Goal: Complete application form

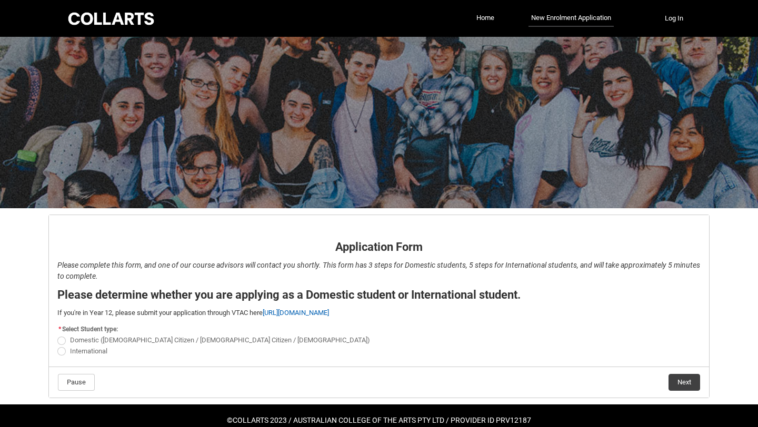
scroll to position [20, 0]
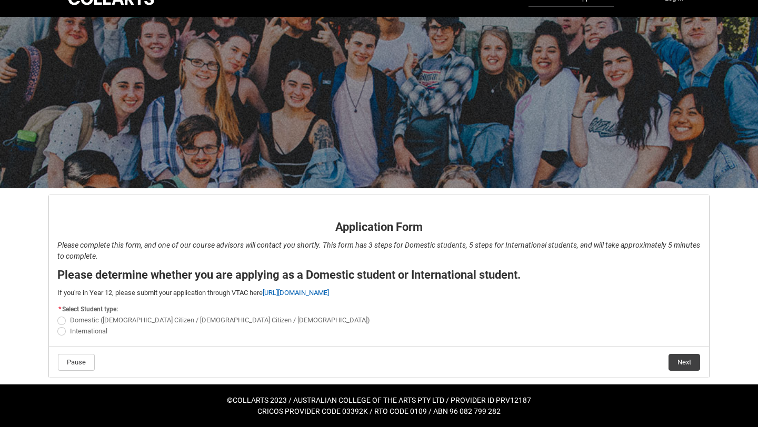
click at [63, 319] on span "REDU_Application_Form_for_Applicant flow" at bounding box center [61, 321] width 8 height 8
click at [57, 315] on input "Domestic (Australian Citizen / New Zealand Citizen / Permanent Resident)" at bounding box center [57, 315] width 1 height 1
radio input "true"
click at [682, 362] on button "Next" at bounding box center [684, 362] width 32 height 17
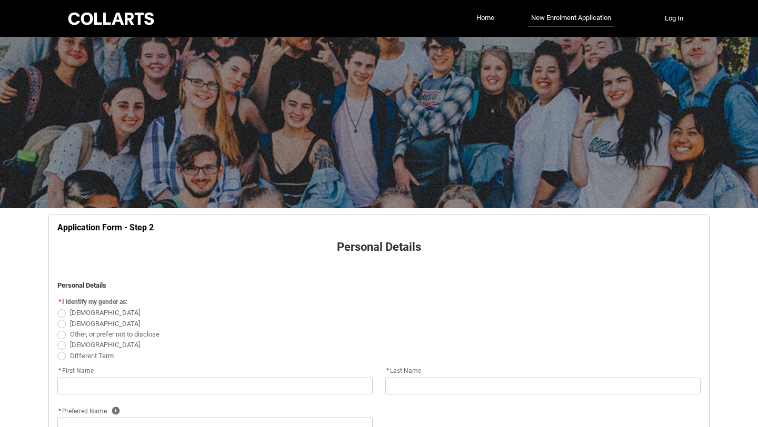
scroll to position [110, 0]
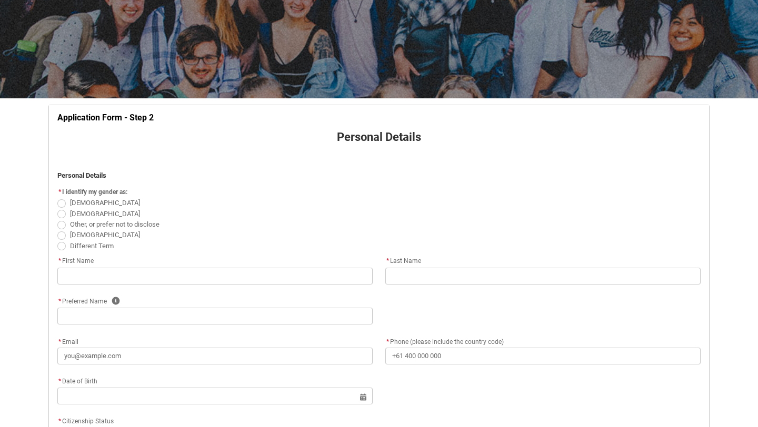
click at [58, 215] on span "REDU_Application_Form_for_Applicant flow" at bounding box center [61, 214] width 8 height 8
click at [57, 208] on input "[DEMOGRAPHIC_DATA]" at bounding box center [57, 208] width 1 height 1
radio input "true"
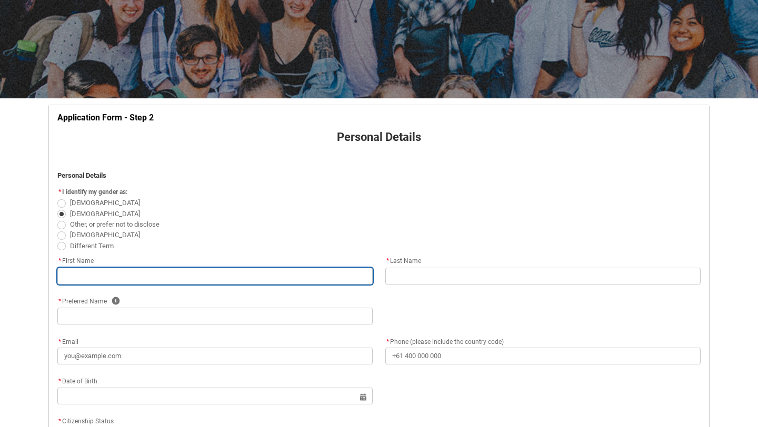
click at [106, 275] on input "REDU_Application_Form_for_Applicant flow" at bounding box center [214, 276] width 315 height 17
type lightning-primitive-input-simple "O"
type input "O"
type lightning-primitive-input-simple "Ol"
type input "Ol"
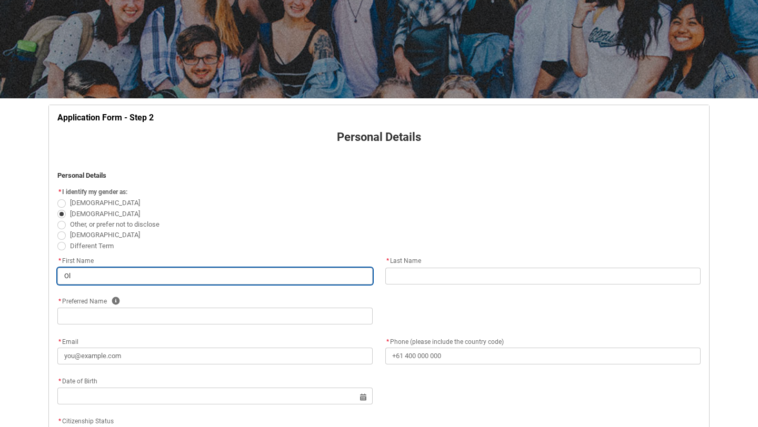
type lightning-primitive-input-simple "Oli"
type input "Oli"
type lightning-primitive-input-simple "Oliv"
type input "Oliv"
type lightning-primitive-input-simple "Olive"
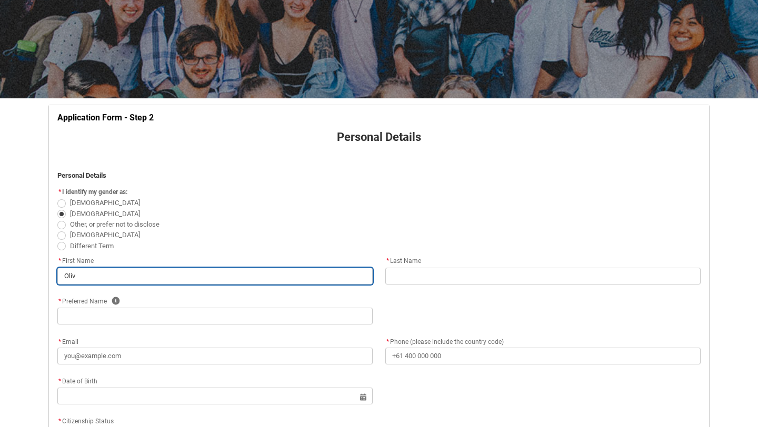
type input "Olive"
type lightning-primitive-input-simple "Oliver"
type input "Oliver"
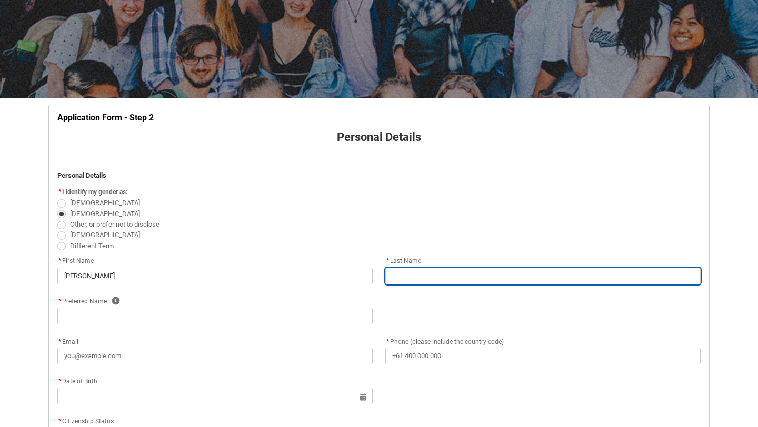
click at [434, 279] on input "REDU_Application_Form_for_Applicant flow" at bounding box center [542, 276] width 315 height 17
type lightning-primitive-input-simple "B"
type input "B"
type lightning-primitive-input-simple "Bu"
type input "Bu"
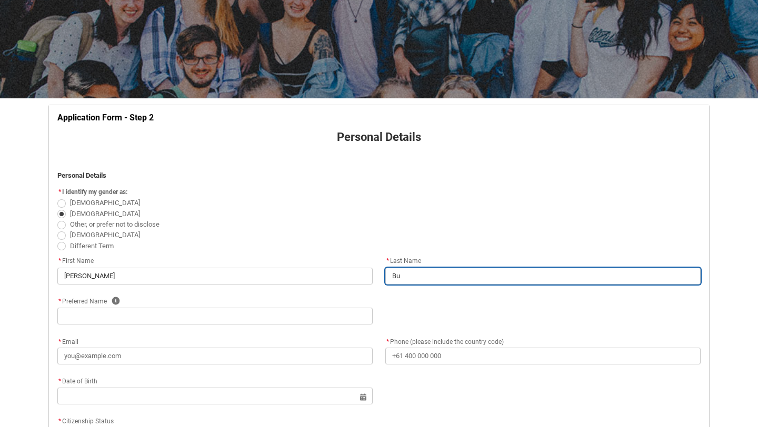
type lightning-primitive-input-simple "Bur"
type input "Bur"
type lightning-primitive-input-simple "Burr"
type input "Burr"
type lightning-primitive-input-simple "Burro"
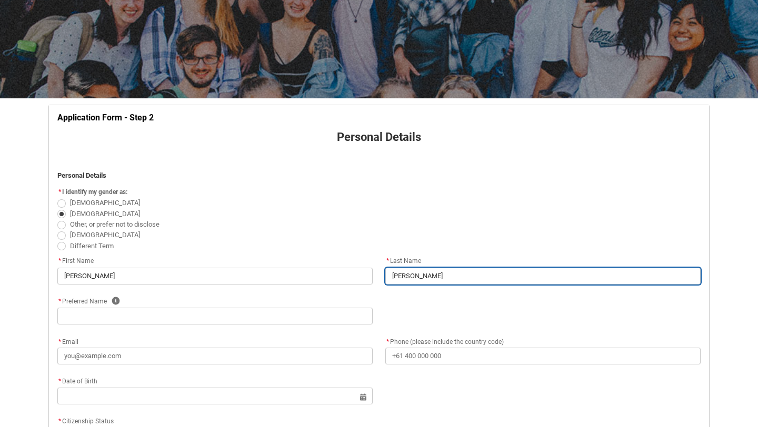
type input "Burro"
type lightning-primitive-input-simple "Burrow"
type input "Burrow"
type lightning-primitive-input-simple "Burrows"
type input "Burrows"
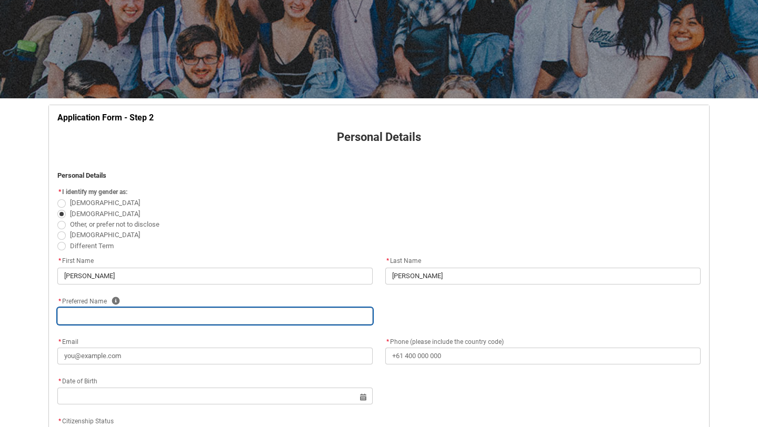
click at [96, 316] on input "REDU_Application_Form_for_Applicant flow" at bounding box center [214, 316] width 315 height 17
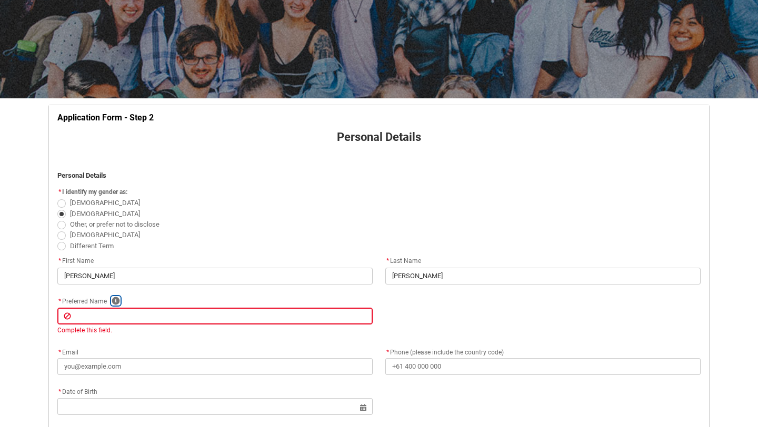
click at [115, 298] on icon "REDU_Application_Form_for_Applicant flow" at bounding box center [116, 301] width 8 height 8
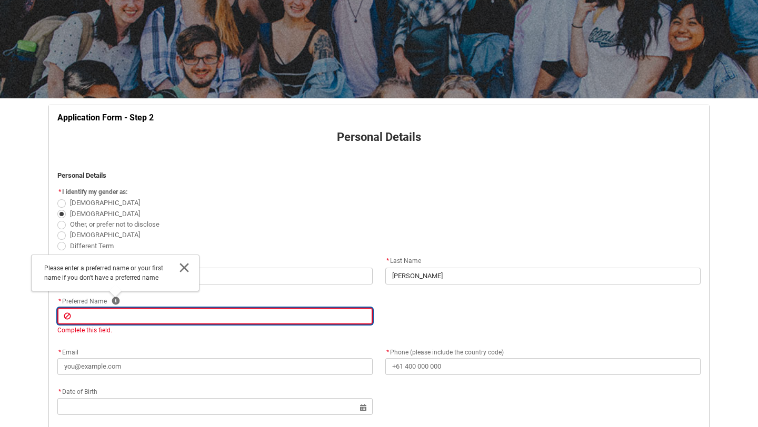
click at [109, 315] on input "REDU_Application_Form_for_Applicant flow" at bounding box center [214, 316] width 315 height 17
type lightning-primitive-input-simple "O"
type input "O"
type lightning-primitive-input-simple "Ol"
type input "Ol"
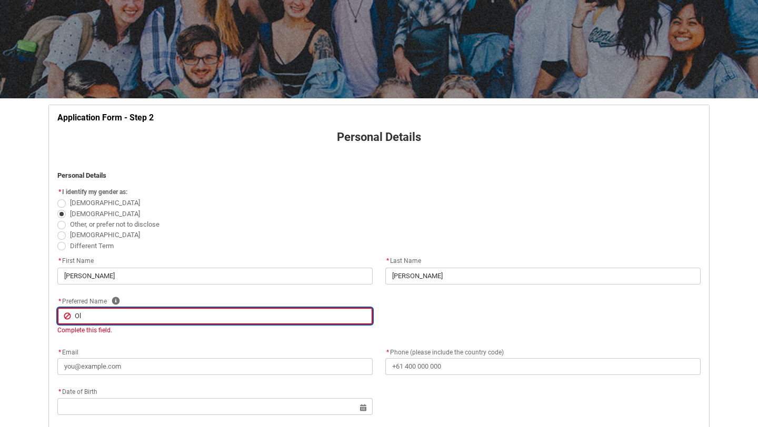
type lightning-primitive-input-simple "Oli"
type input "Oli"
type lightning-primitive-input-simple "Oliv"
type input "Oliv"
type lightning-primitive-input-simple "Olive"
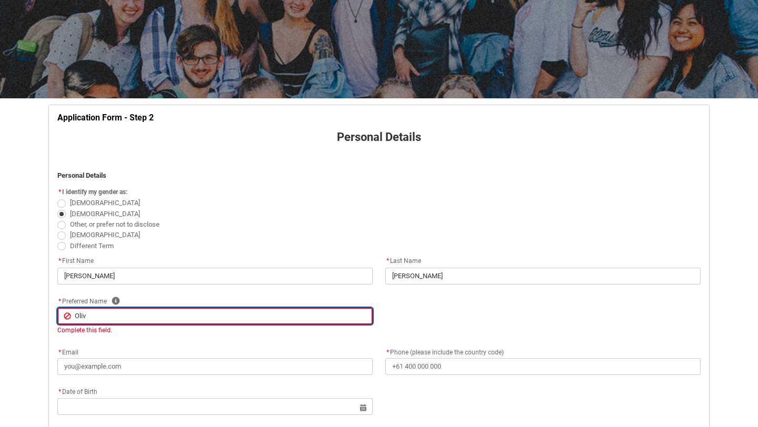
type input "Olive"
type lightning-primitive-input-simple "Oliver"
type input "Oliver"
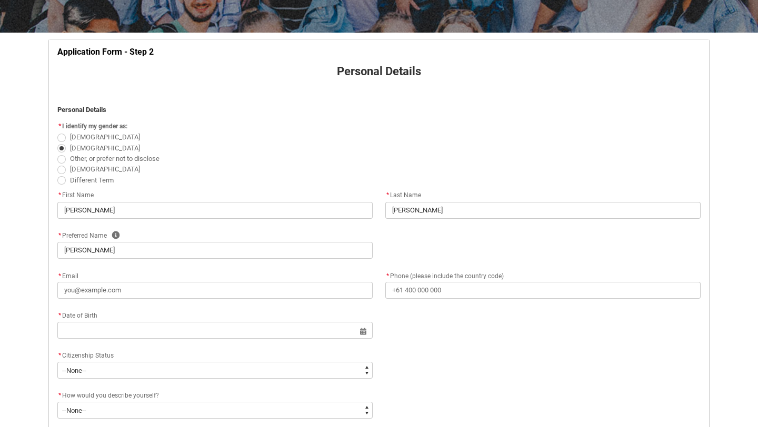
scroll to position [177, 0]
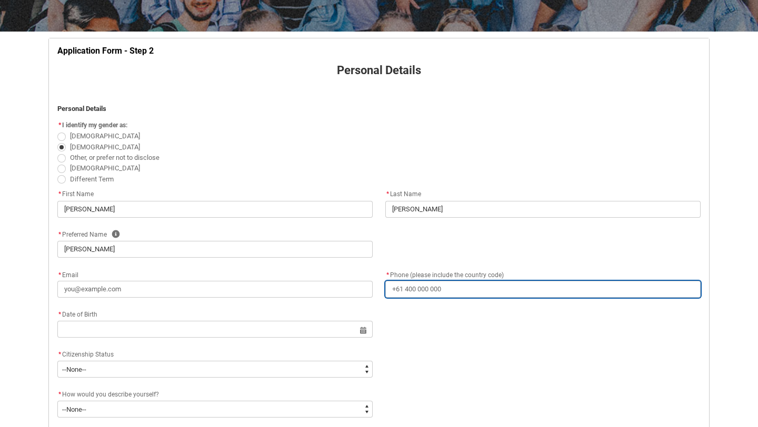
click at [442, 290] on input "* Phone (please include the country code)" at bounding box center [542, 289] width 315 height 17
type lightning-primitive-input-simple "0"
type input "0"
type lightning-primitive-input-simple "04"
type input "04"
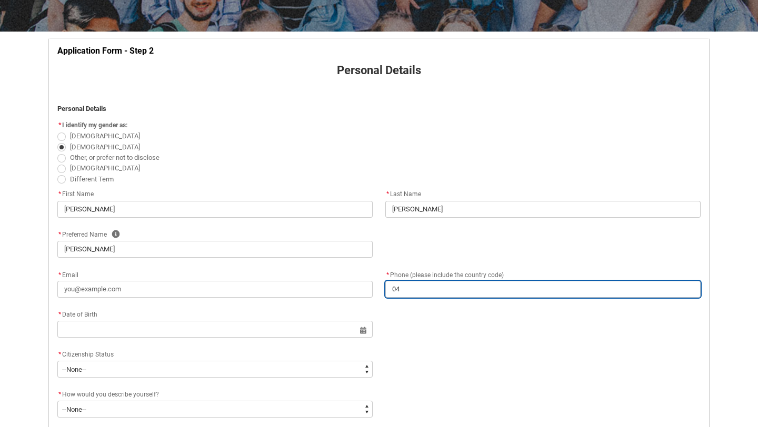
type lightning-primitive-input-simple "047"
type input "047"
type lightning-primitive-input-simple "0477"
type input "0477"
type lightning-primitive-input-simple "04772"
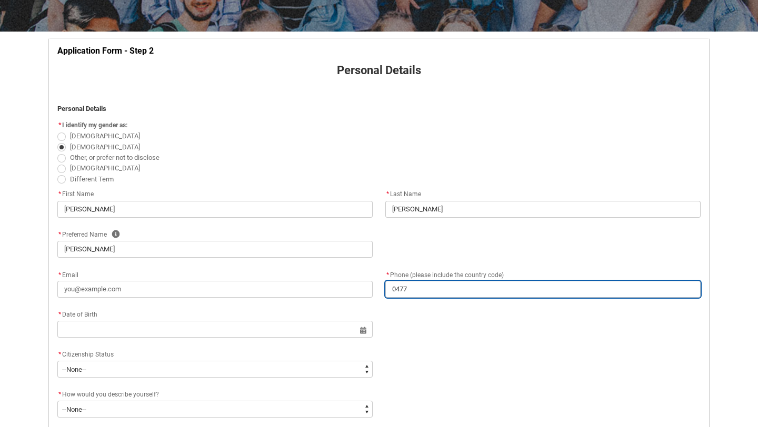
type input "04772"
type lightning-primitive-input-simple "047721"
type input "047721"
type lightning-primitive-input-simple "0477211"
type input "0477211"
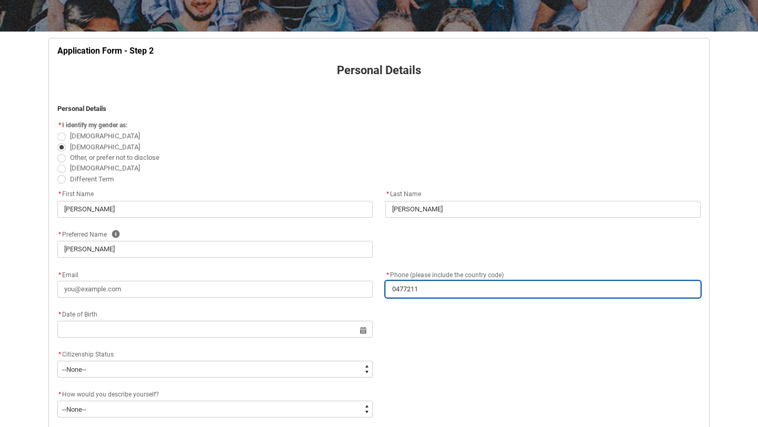
type lightning-primitive-input-simple "04772119"
type input "04772119"
type lightning-primitive-input-simple "047721190"
type input "047721190"
type lightning-primitive-input-simple "0477211909"
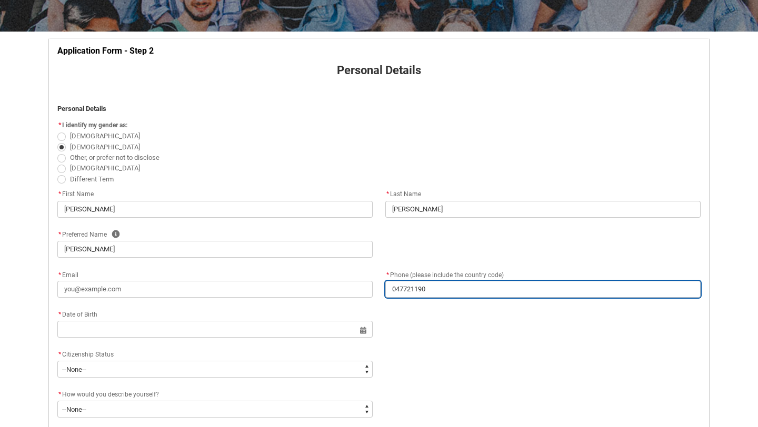
type input "0477211909"
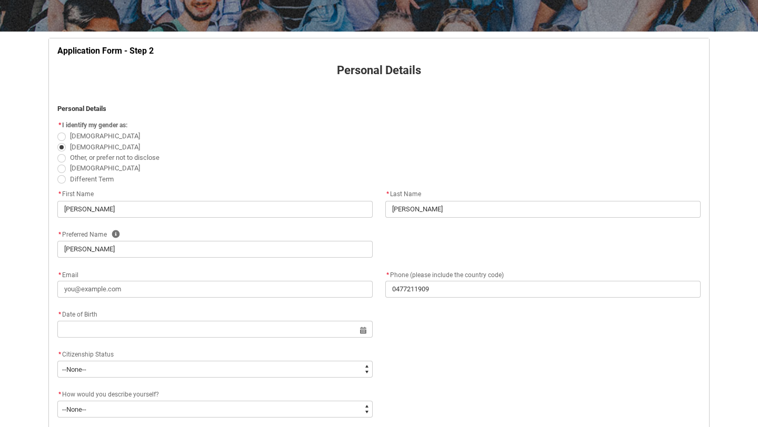
click at [340, 276] on div "* Email" at bounding box center [214, 282] width 315 height 29
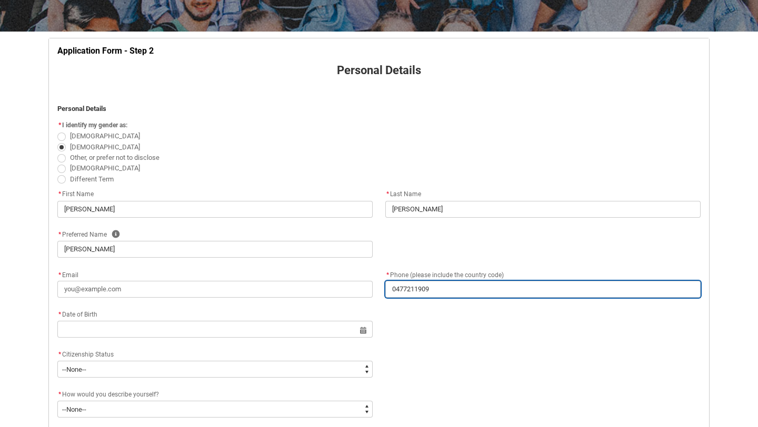
click at [460, 292] on input "0477211909" at bounding box center [542, 289] width 315 height 17
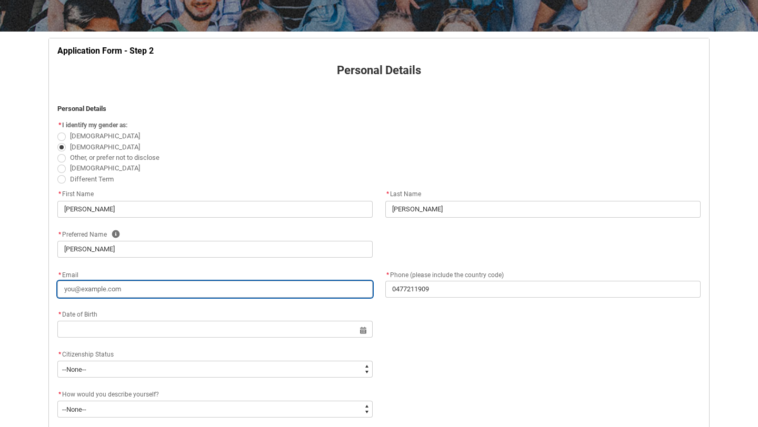
click at [94, 290] on input "* Email" at bounding box center [214, 289] width 315 height 17
type lightning-primitive-input-simple "o"
type input "o"
type lightning-primitive-input-simple "ol"
type input "ol"
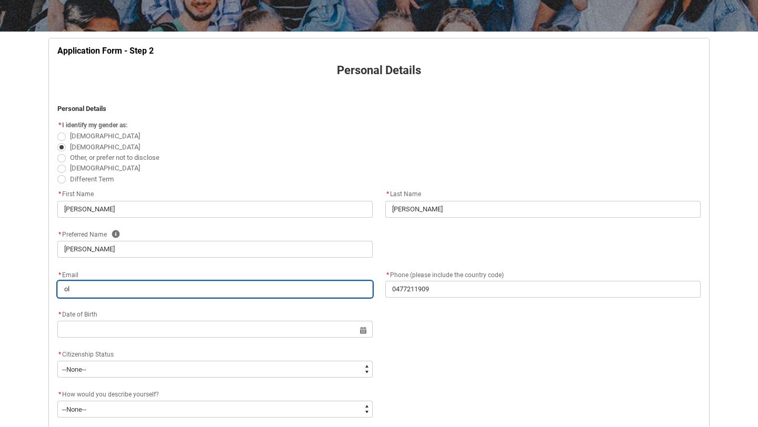
type lightning-primitive-input-simple "oli"
type input "oli"
type lightning-primitive-input-simple "oliv"
type input "oliv"
type lightning-primitive-input-simple "olive"
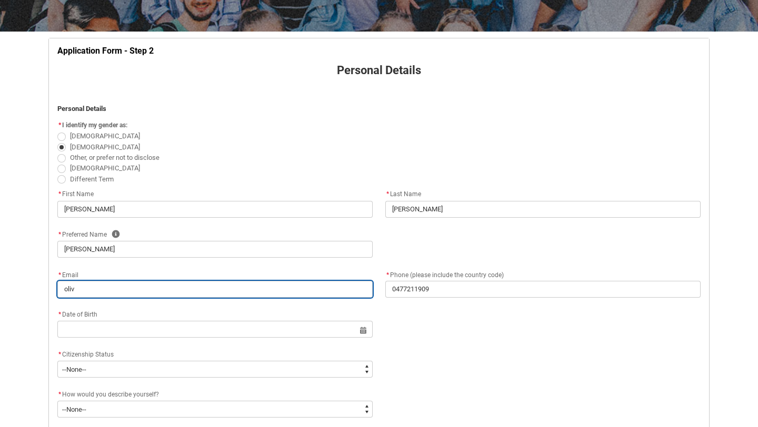
type input "olive"
type lightning-primitive-input-simple "oliver"
type input "oliver"
type lightning-primitive-input-simple "oliver."
type input "oliver."
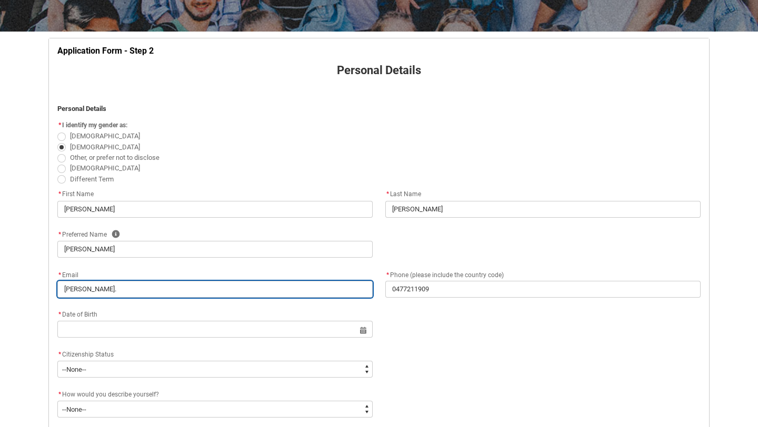
type lightning-primitive-input-simple "oliver.b"
type input "oliver.b"
type lightning-primitive-input-simple "oliver.b."
type input "oliver.b."
type lightning-primitive-input-simple "oliver.b.b"
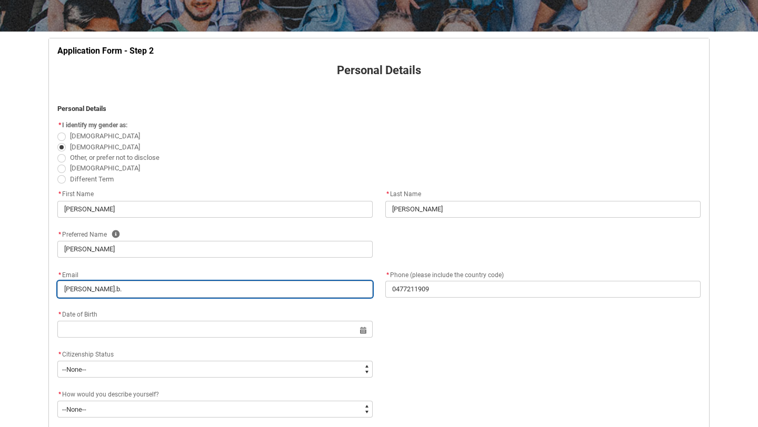
type input "oliver.b.b"
type lightning-primitive-input-simple "oliver.b.bu"
type input "oliver.b.bu"
type lightning-primitive-input-simple "oliver.b.bur"
type input "oliver.b.bur"
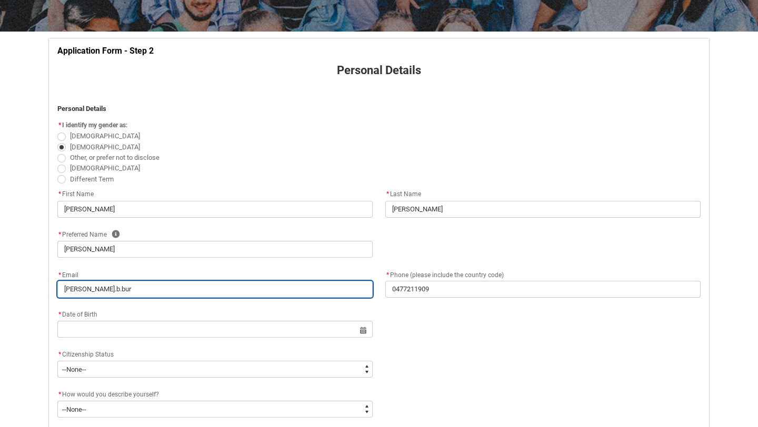
type lightning-primitive-input-simple "oliver.b.burr"
type input "oliver.b.burr"
type lightning-primitive-input-simple "oliver.b.burro"
type input "oliver.b.burro"
type lightning-primitive-input-simple "oliver.b.burrow"
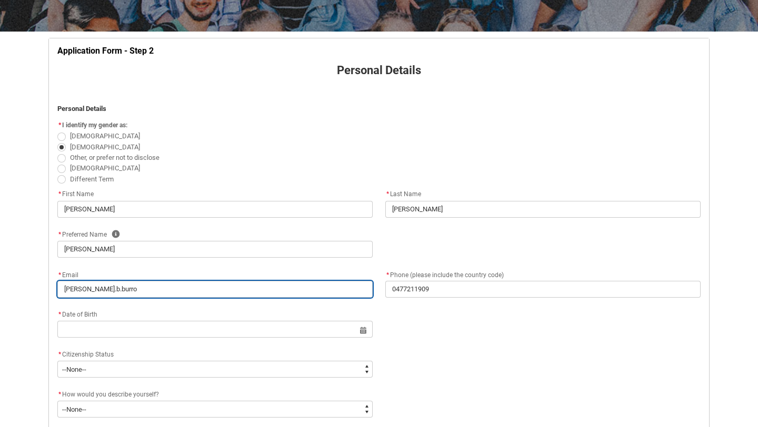
type input "oliver.b.burrow"
type lightning-primitive-input-simple "oliver.b.burrows"
type input "oliver.b.burrows"
type lightning-primitive-input-simple "oliver.b.burrows@"
type input "oliver.b.burrows@"
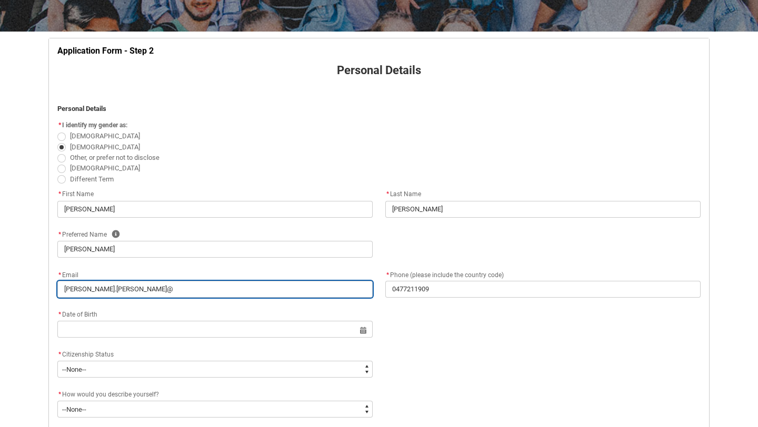
type lightning-primitive-input-simple "oliver.b.burrows@g"
type input "oliver.b.burrows@g"
type lightning-primitive-input-simple "oliver.b.burrows@gm"
type input "oliver.b.burrows@gm"
type lightning-primitive-input-simple "oliver.b.burrows@gma"
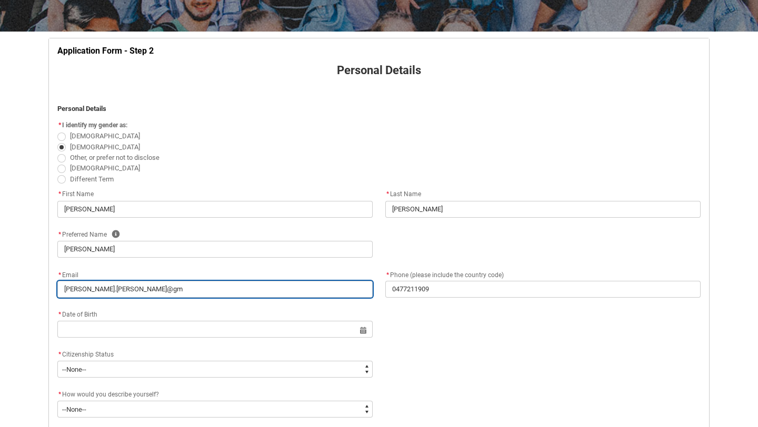
type input "oliver.b.burrows@gma"
type lightning-primitive-input-simple "oliver.b.burrows@gmai"
type input "oliver.b.burrows@gmai"
type lightning-primitive-input-simple "oliver.b.burrows@gmail"
type input "oliver.b.burrows@gmail"
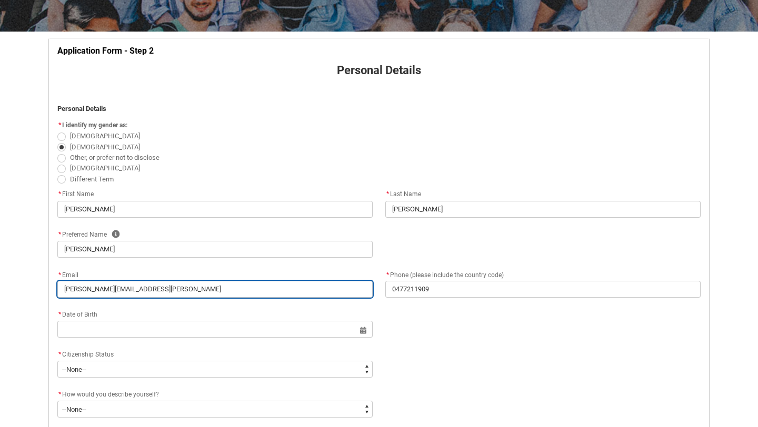
type lightning-primitive-input-simple "oliver.b.burrows@gmail."
type input "oliver.b.burrows@gmail."
type lightning-primitive-input-simple "oliver.b.burrows@gmail.c"
type input "oliver.b.burrows@gmail.c"
type lightning-primitive-input-simple "oliver.b.burrows@gmail.co"
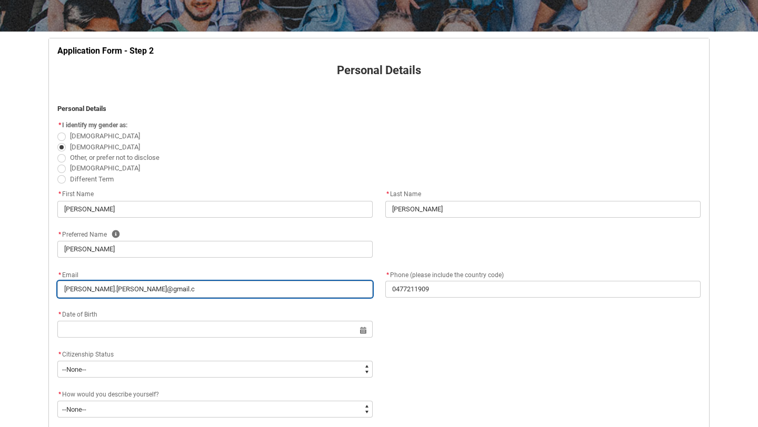
type input "oliver.b.burrows@gmail.co"
type lightning-primitive-input-simple "oliver.b.burrows@gmail.com"
type input "oliver.b.burrows@gmail.com"
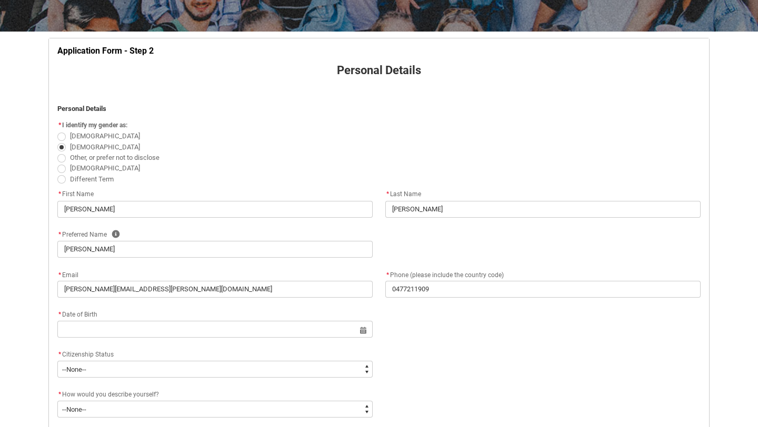
click at [221, 271] on div "* Email oliver.b.burrows@gmail.com" at bounding box center [214, 282] width 315 height 29
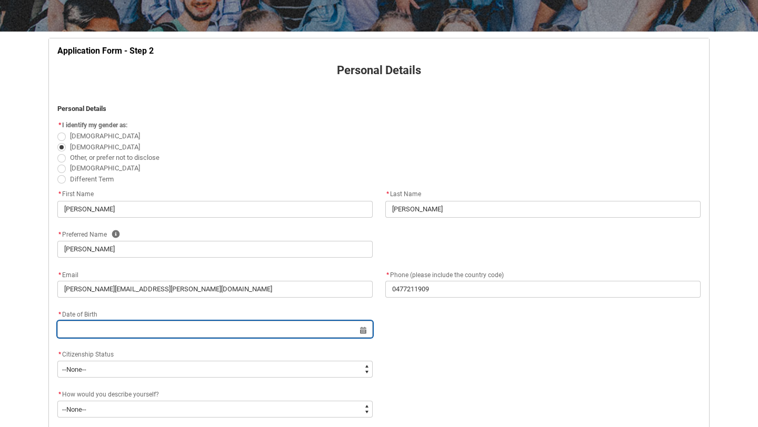
click at [105, 332] on input "REDU_Application_Form_for_Applicant flow" at bounding box center [214, 329] width 315 height 17
select select "2025"
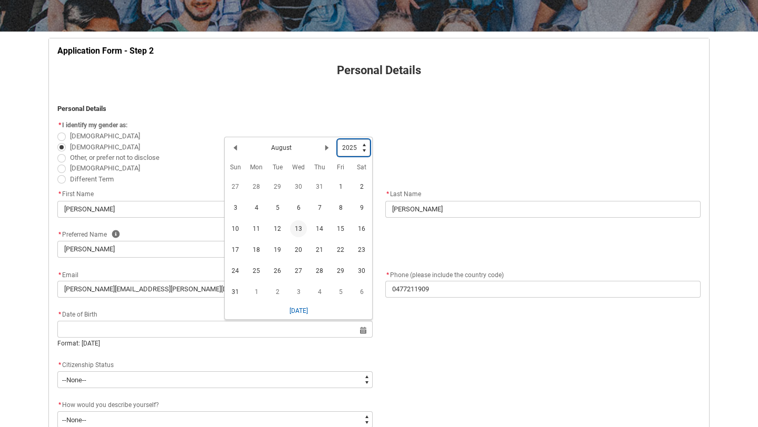
click at [360, 150] on select "1925 1926 1927 1928 1929 1930 1931 1932 1933 1934 1935 1936 1937 1938 1939 1940…" at bounding box center [353, 147] width 33 height 17
type lightning-select "2002"
select select "2002"
click at [326, 149] on lightning-primitive-icon "Date picker: August" at bounding box center [326, 149] width 7 height 7
click at [318, 255] on span "26" at bounding box center [319, 252] width 17 height 17
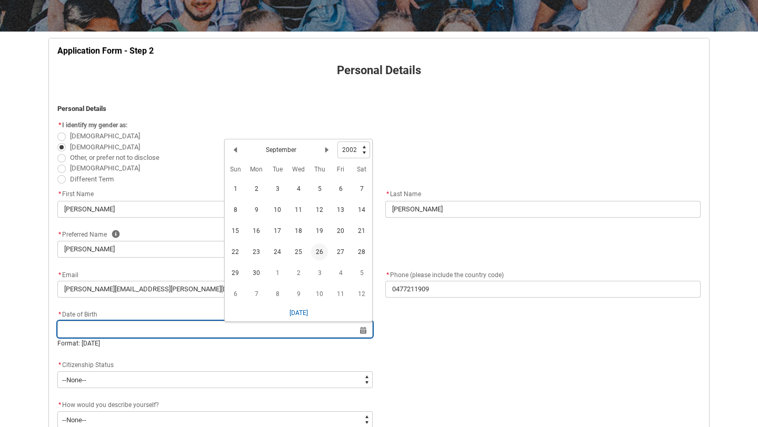
type lightning-datepicker "2002-09-26"
type lightning-input "2002-09-26"
type input "26 Sept 2002"
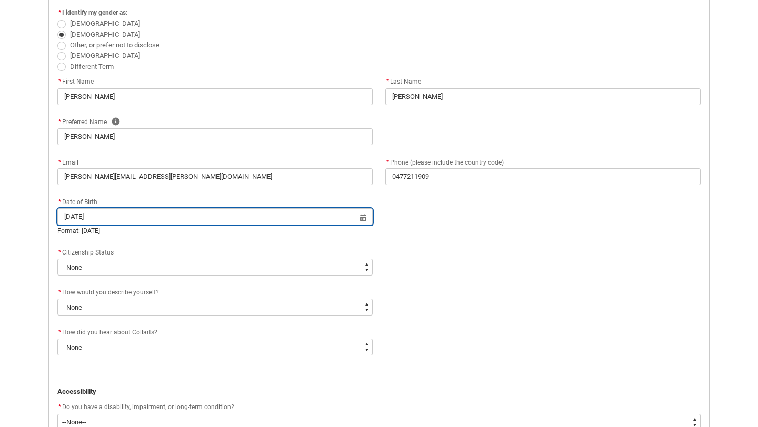
scroll to position [283, 0]
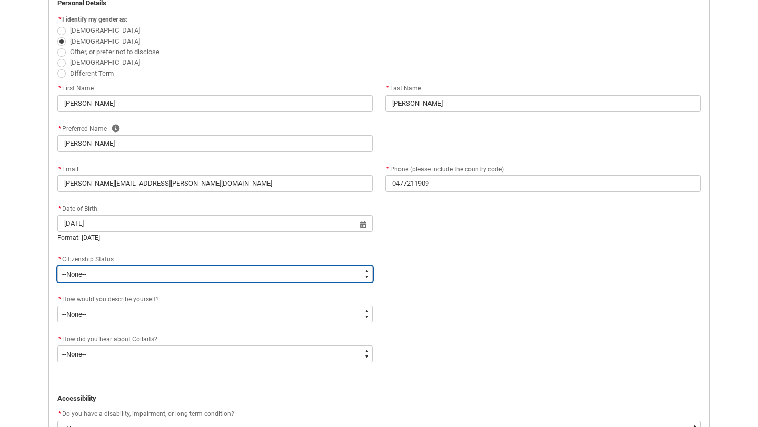
click at [121, 274] on select "--None-- Australian Citizen Humanitarian Visa New Zealand citizen Other Permane…" at bounding box center [214, 274] width 315 height 17
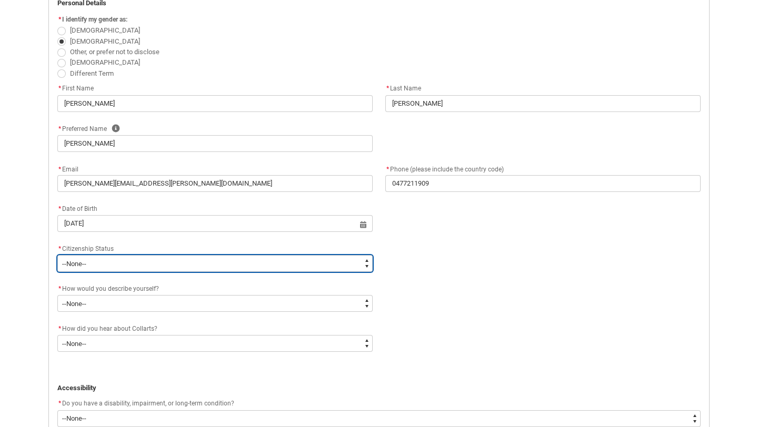
type lightning-select "Citizenship.1"
select select "Citizenship.1"
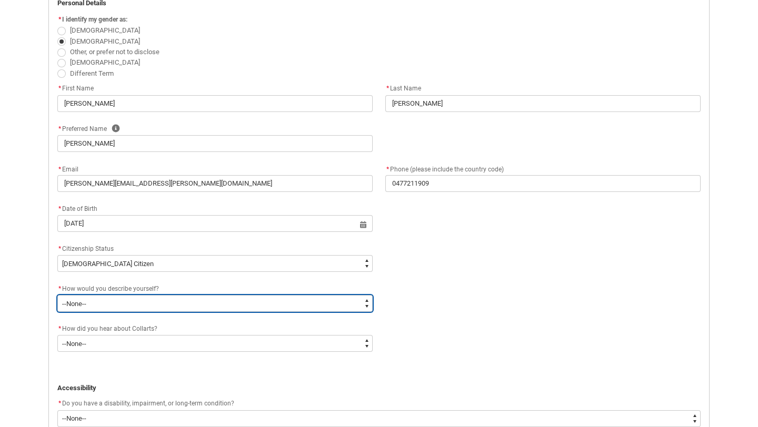
click at [116, 306] on select "--None-- I'm currently in Year 12 and planning what I'll do after school I've c…" at bounding box center [214, 303] width 315 height 17
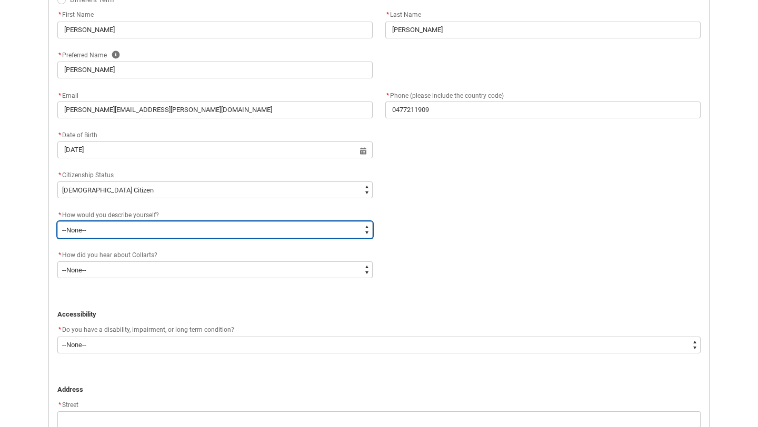
click at [159, 225] on select "--None-- I'm currently in Year 12 and planning what I'll do after school I've c…" at bounding box center [214, 230] width 315 height 17
type lightning-select "HSLC_Domestic_f"
select select "HSLC_Domestic_f"
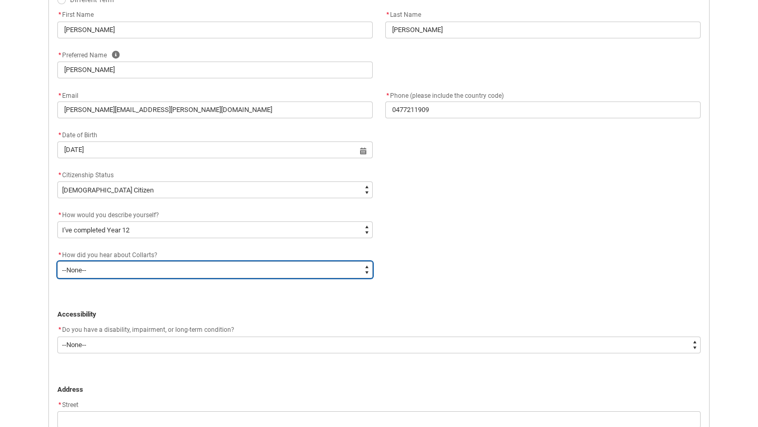
click at [145, 269] on select "--None-- Advertising - Facebook Advertising - Google Advertising - Instagram Ad…" at bounding box center [214, 270] width 315 height 17
type lightning-select "Heard_About_Collarts_Picklist.Advertising - Google"
select select "Heard_About_Collarts_Picklist.Advertising - Google"
click at [112, 274] on select "--None-- Advertising - Facebook Advertising - Google Advertising - Instagram Ad…" at bounding box center [214, 270] width 315 height 17
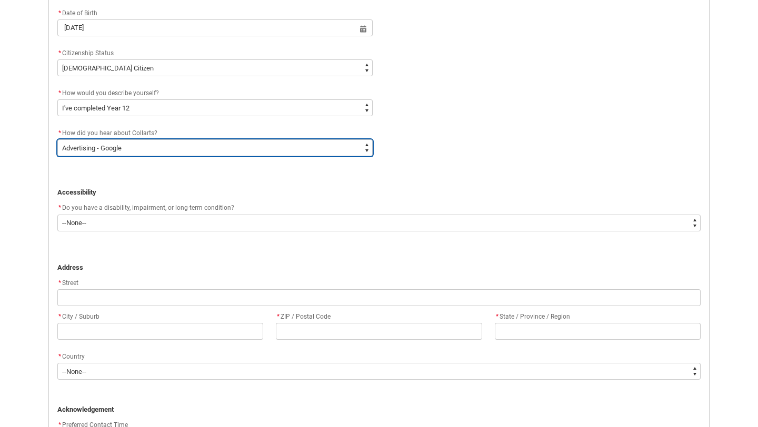
scroll to position [491, 0]
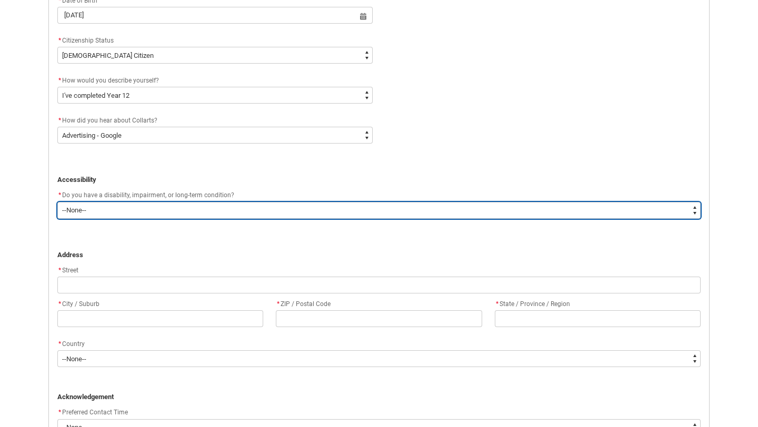
click at [147, 212] on select "--None-- Yes No" at bounding box center [378, 210] width 643 height 17
type lightning-select "No_TextChoice"
select select "No_TextChoice"
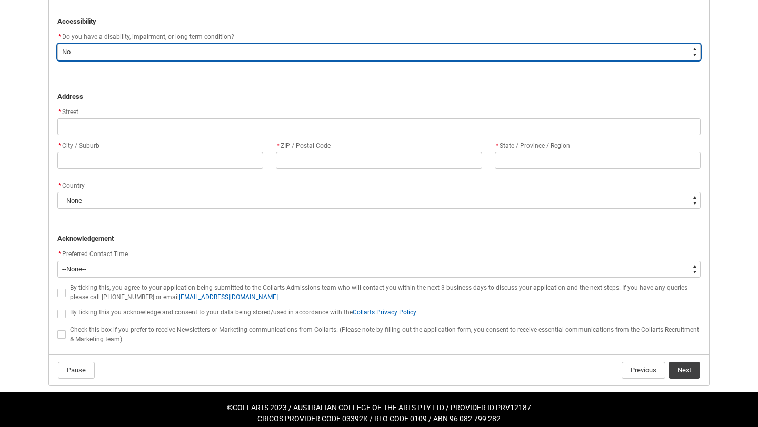
scroll to position [650, 0]
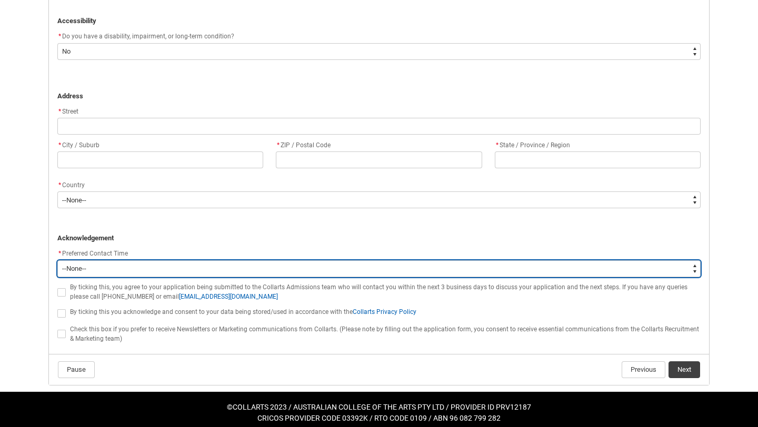
click at [107, 268] on select "--None-- Morning (9:00AM-12:00PM) Afternoon (12:00PM-5:00PM)" at bounding box center [378, 269] width 643 height 17
type lightning-select "P_Contact_Time_Afternoon"
select select "P_Contact_Time_Afternoon"
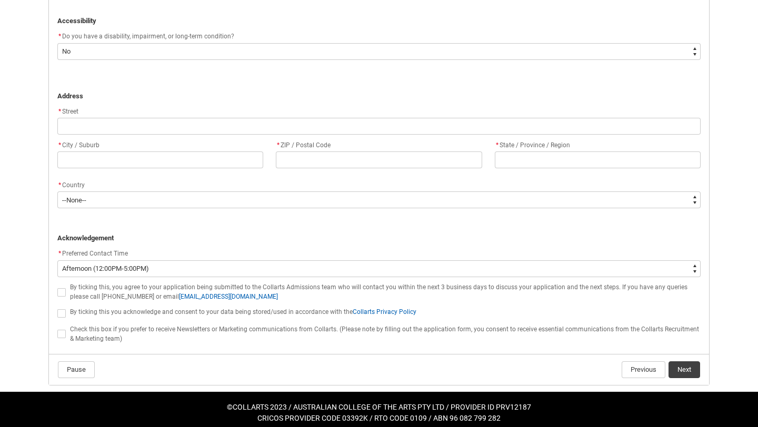
click at [62, 292] on span "REDU_Application_Form_for_Applicant flow" at bounding box center [61, 292] width 8 height 8
click at [57, 287] on input "REDU_Application_Form_for_Applicant flow" at bounding box center [57, 286] width 1 height 1
type lightning-input "true"
checkbox input "true"
click at [63, 313] on span "REDU_Application_Form_for_Applicant flow" at bounding box center [61, 313] width 8 height 8
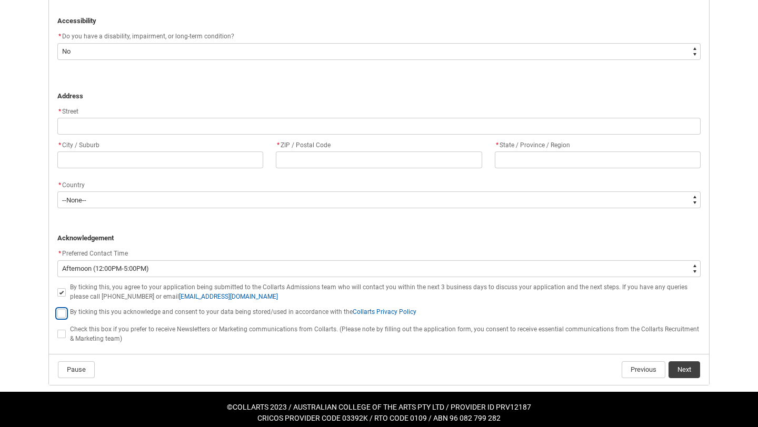
click at [57, 308] on input "REDU_Application_Form_for_Applicant flow" at bounding box center [57, 307] width 1 height 1
type lightning-input "true"
checkbox input "true"
click at [160, 343] on flowruntime-screen-field "Check this box if you prefer to receive Newsletters or Marketing communications…" at bounding box center [379, 336] width 656 height 24
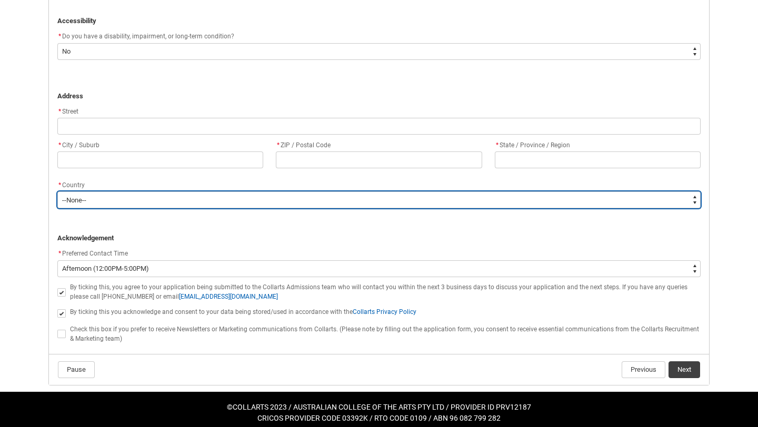
click at [88, 202] on select "--None-- Adelie Land (France) Afghanistan Aland Islands Albania Algeria Andorra…" at bounding box center [378, 200] width 643 height 17
type lightning-select "Country_Choice.1101"
select select "Country_Choice.1101"
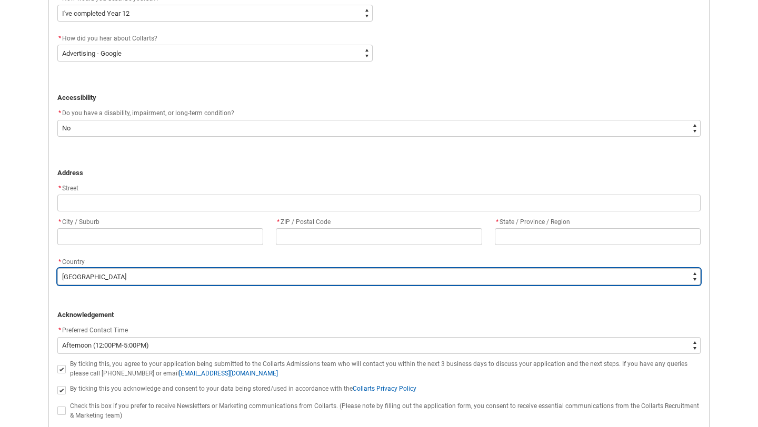
scroll to position [563, 0]
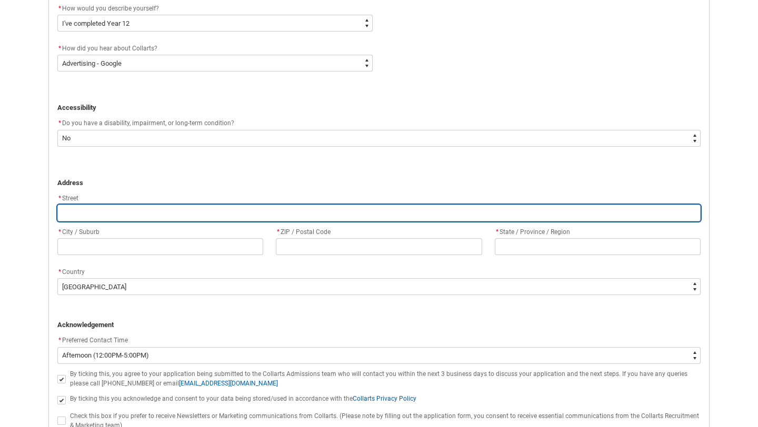
click at [107, 215] on input "REDU_Application_Form_for_Applicant flow" at bounding box center [378, 213] width 643 height 17
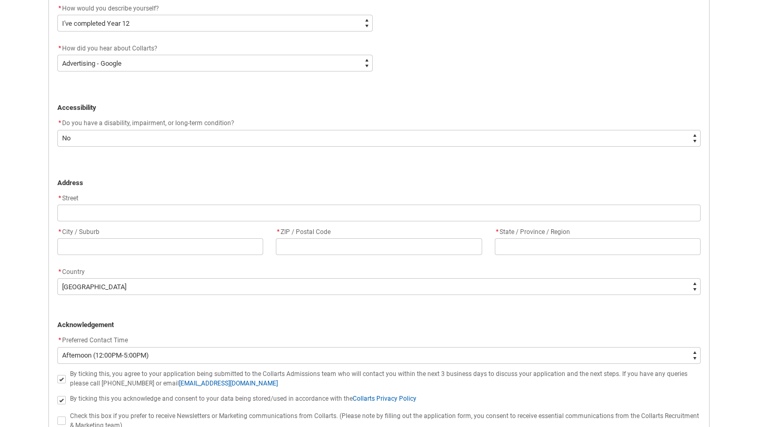
click at [152, 166] on p "REDU_Application_Form_for_Applicant flow" at bounding box center [378, 162] width 643 height 11
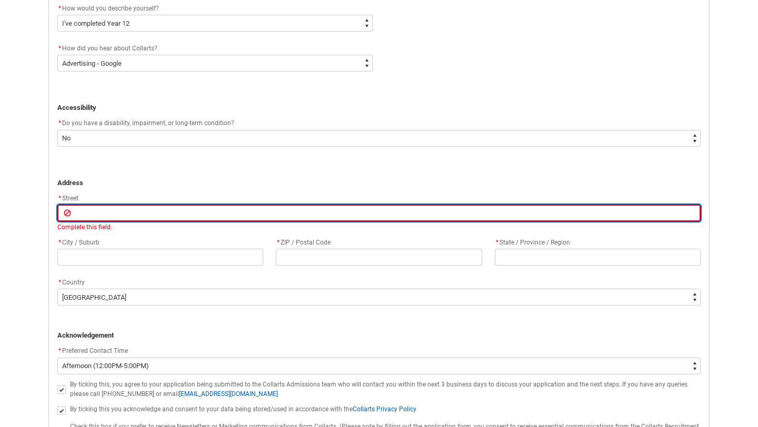
click at [103, 216] on input "REDU_Application_Form_for_Applicant flow" at bounding box center [378, 213] width 643 height 17
type lightning-primitive-input-simple "9"
type input "9"
type lightning-primitive-input-simple "98"
type input "98"
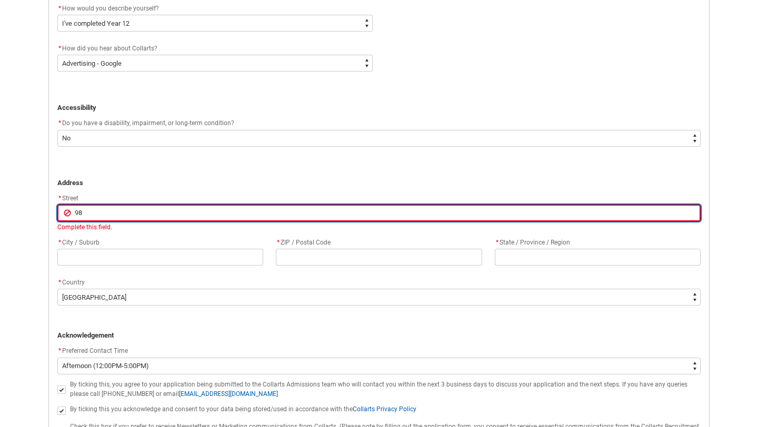
type lightning-primitive-input-simple "98"
type input "98"
type lightning-primitive-input-simple "98 B"
type input "98 B"
type lightning-primitive-input-simple "98 Ba"
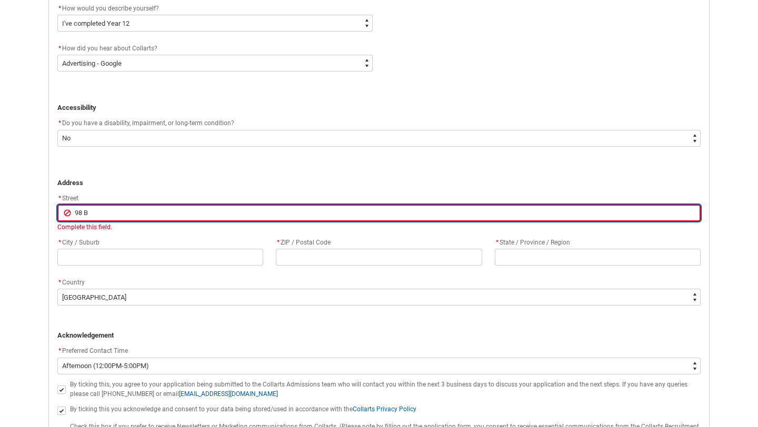
type input "98 Ba"
type lightning-primitive-input-simple "98 Bay"
type input "98 Bay"
type lightning-primitive-input-simple "98 Bays"
type input "98 Bays"
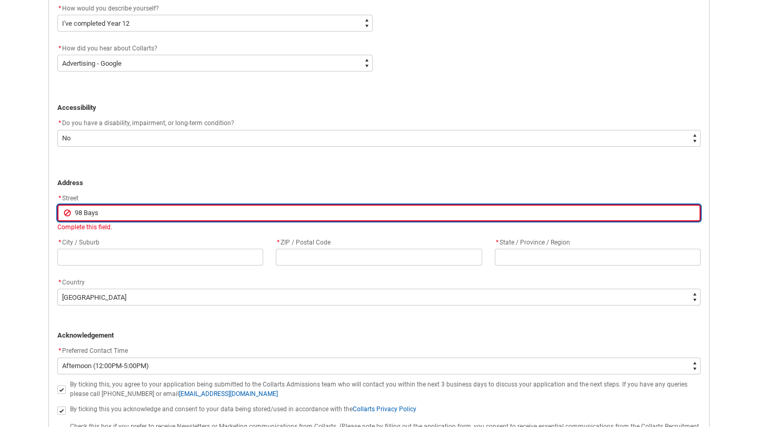
type lightning-primitive-input-simple "98 Baysw"
type input "98 Baysw"
type lightning-primitive-input-simple "98 Bayswa"
type input "98 Bayswa"
type lightning-primitive-input-simple "98 Bayswat"
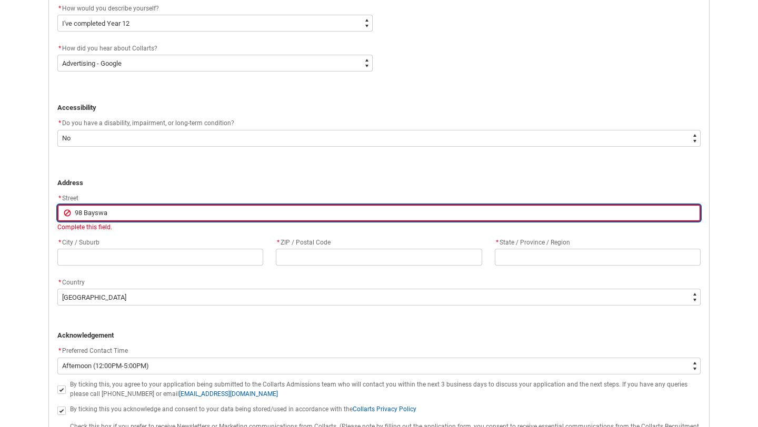
type input "98 Bayswat"
type lightning-primitive-input-simple "98 Bayswate"
type input "98 Bayswate"
type lightning-primitive-input-simple "98 Bayswater"
type input "98 Bayswater"
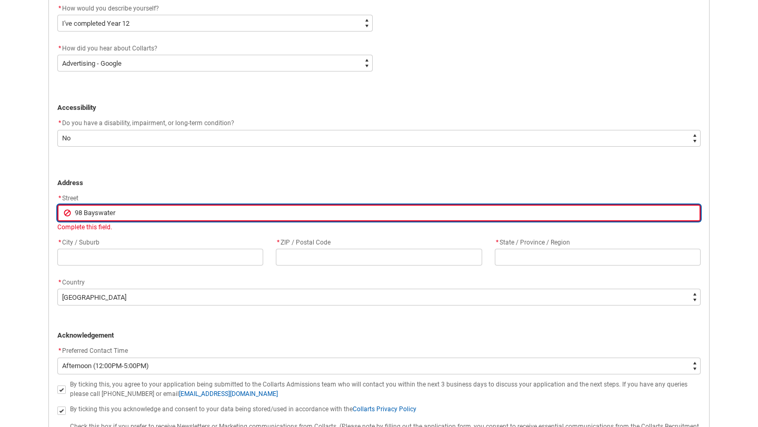
type lightning-primitive-input-simple "98 Bayswater"
type input "98 Bayswater"
type lightning-primitive-input-simple "98 Bayswater R"
type input "98 Bayswater R"
type lightning-primitive-input-simple "98 Bayswater Ro"
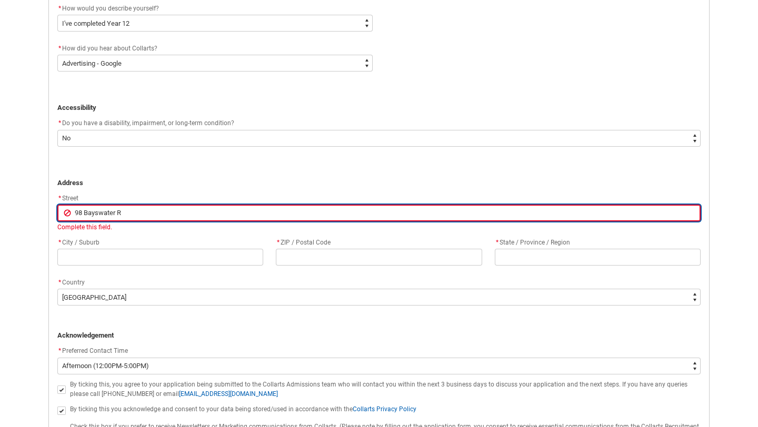
type input "98 Bayswater Ro"
type lightning-primitive-input-simple "98 Bayswater Roa"
type input "98 Bayswater Roa"
type lightning-primitive-input-simple "98 Bayswater Road"
type input "98 Bayswater Road"
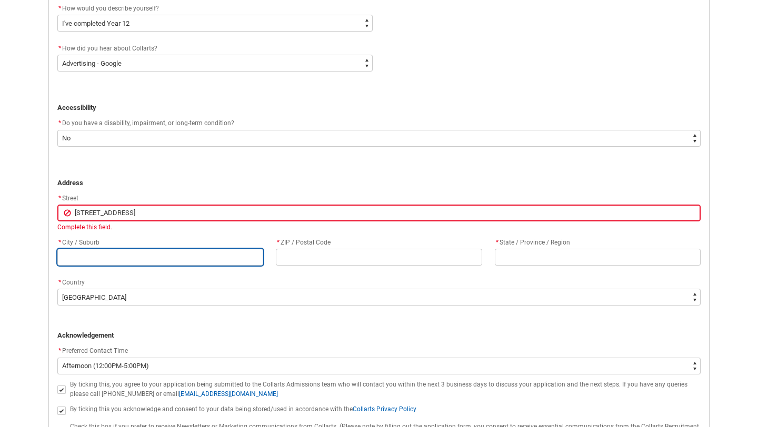
click at [74, 256] on flowruntime-screen-field "* City / Suburb" at bounding box center [160, 253] width 218 height 34
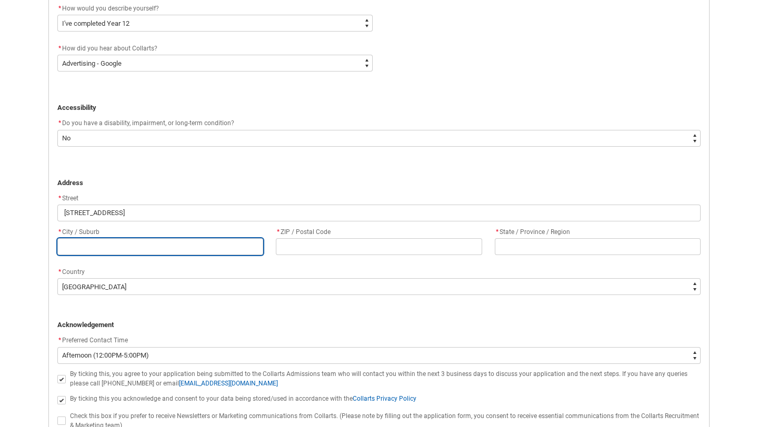
type lightning-primitive-input-simple "K"
type input "K"
type lightning-primitive-input-simple "Ke"
type input "Ke"
type lightning-primitive-input-simple "Ken"
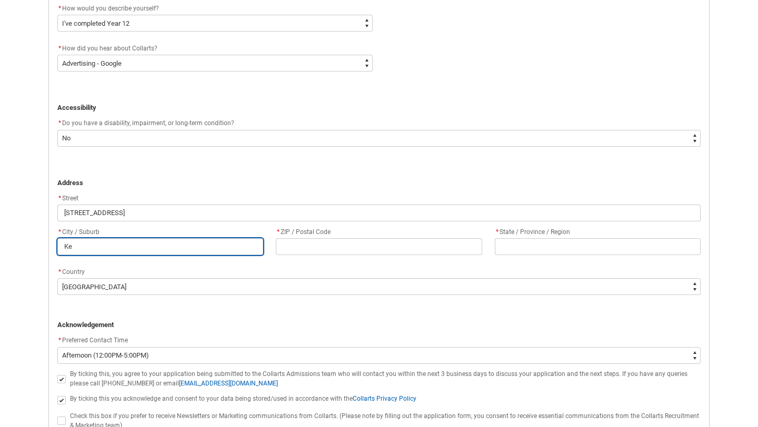
type input "Ken"
type lightning-primitive-input-simple "Kens"
type input "Kens"
type lightning-primitive-input-simple "Kensi"
type input "Kensi"
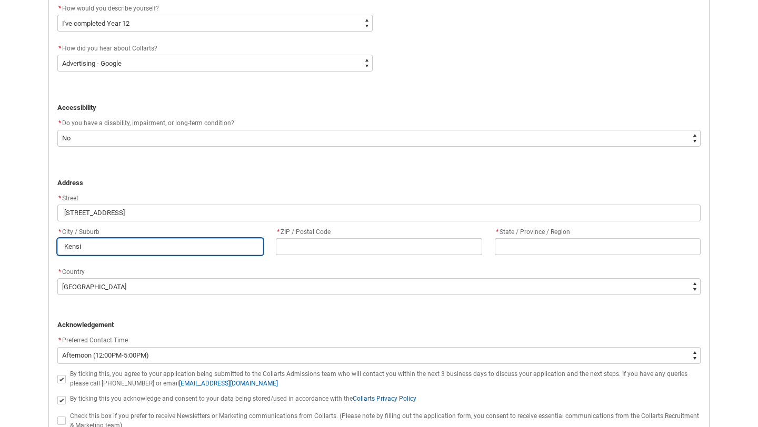
type lightning-primitive-input-simple "Kensin"
type input "Kensin"
type lightning-primitive-input-simple "Kensing"
type input "Kensing"
type lightning-primitive-input-simple "Kensingt"
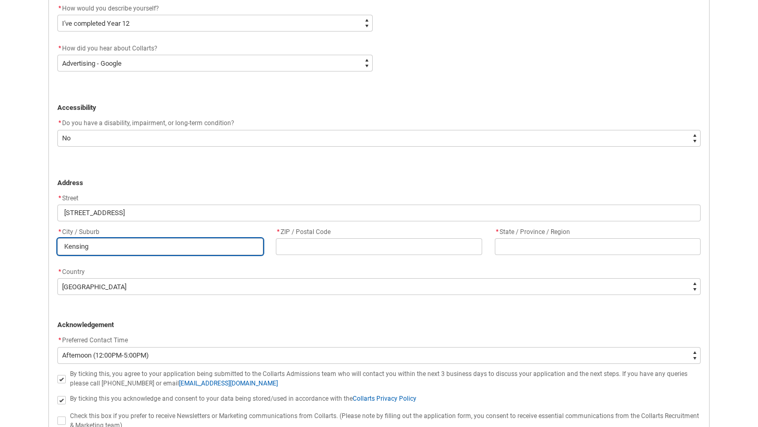
type input "Kensingt"
type lightning-primitive-input-simple "Kensingto"
type input "Kensingto"
type lightning-primitive-input-simple "Kensington"
type input "Kensington"
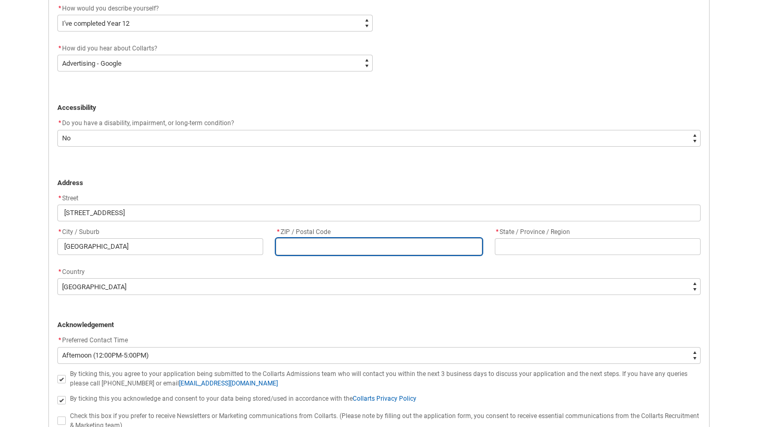
click at [334, 251] on input "REDU_Application_Form_for_Applicant flow" at bounding box center [379, 246] width 206 height 17
type lightning-primitive-input-simple "3"
type input "3"
type lightning-primitive-input-simple "30"
type input "30"
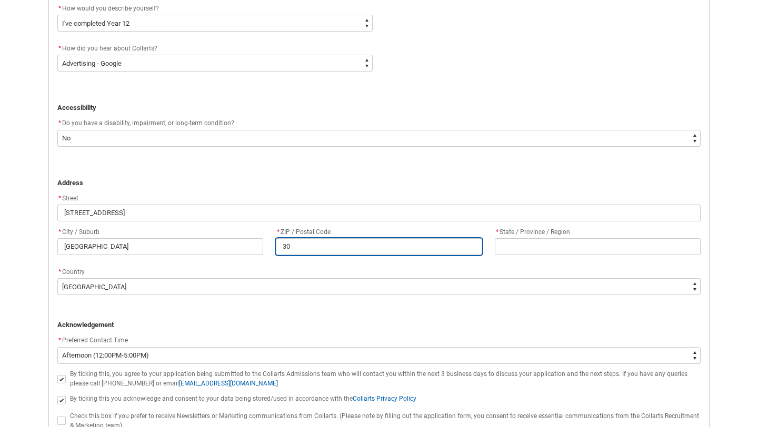
type lightning-primitive-input-simple "303"
type input "303"
type lightning-primitive-input-simple "3031"
type input "3031"
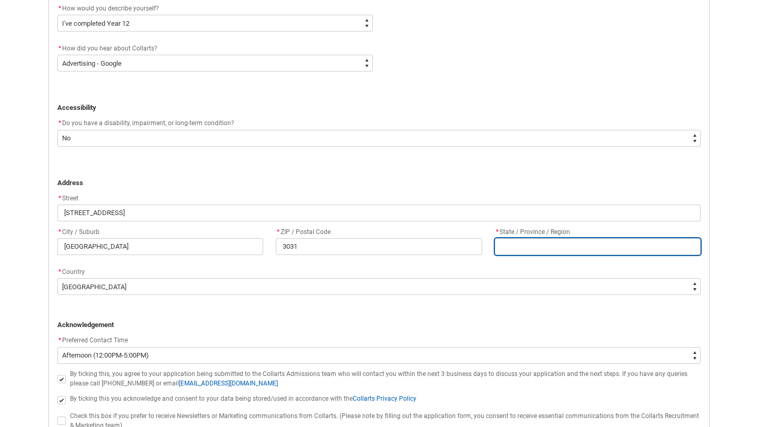
click at [557, 248] on input "REDU_Application_Form_for_Applicant flow" at bounding box center [598, 246] width 206 height 17
type lightning-primitive-input-simple "V"
type input "V"
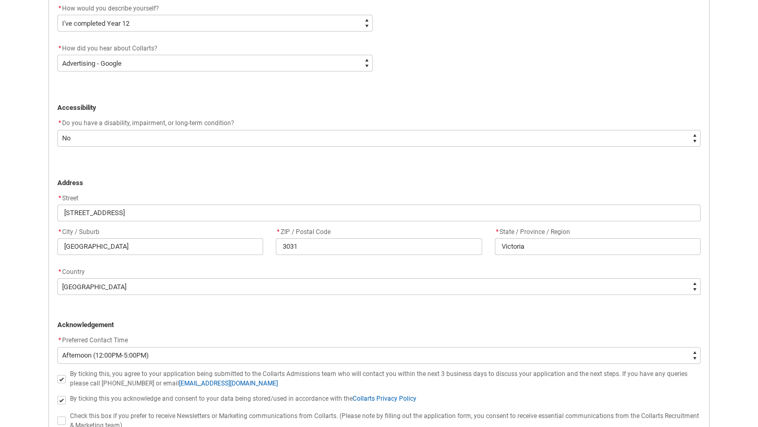
click at [507, 263] on div "* City / Suburb Kensington * ZIP / Postal Code 3031 * State / Province / Region…" at bounding box center [379, 246] width 656 height 40
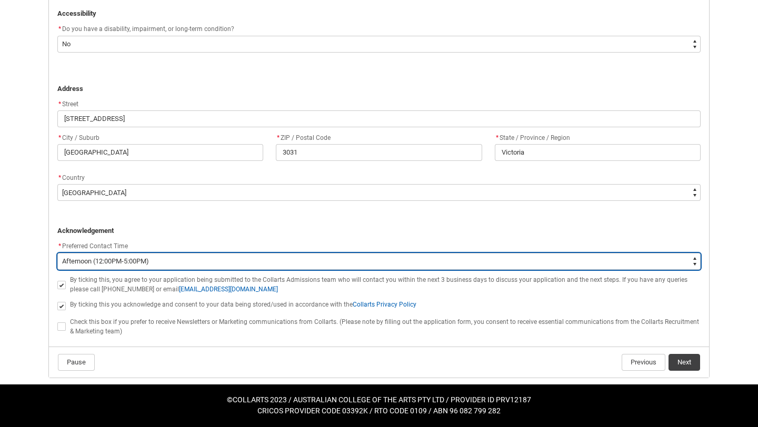
click at [153, 260] on select "--None-- Morning (9:00AM-12:00PM) Afternoon (12:00PM-5:00PM)" at bounding box center [378, 261] width 643 height 17
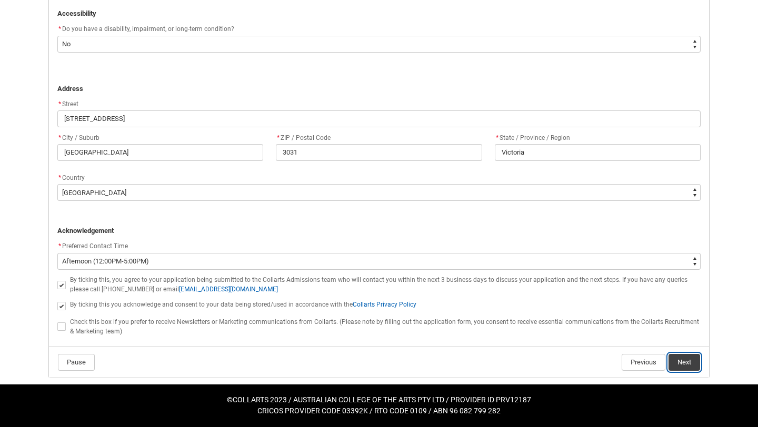
click at [687, 364] on button "Next" at bounding box center [684, 362] width 32 height 17
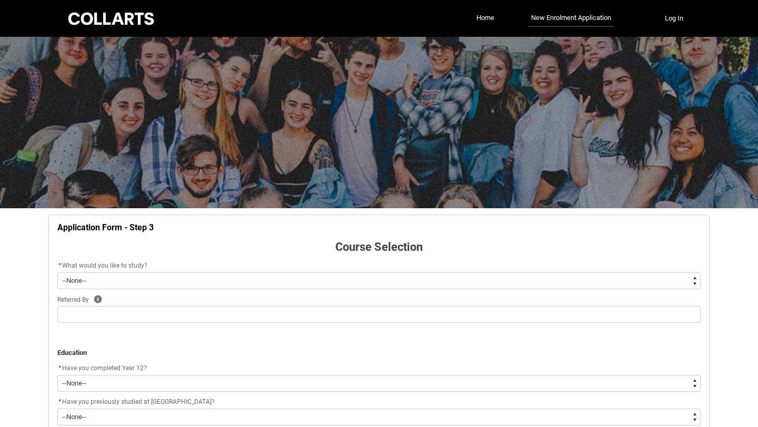
scroll to position [110, 0]
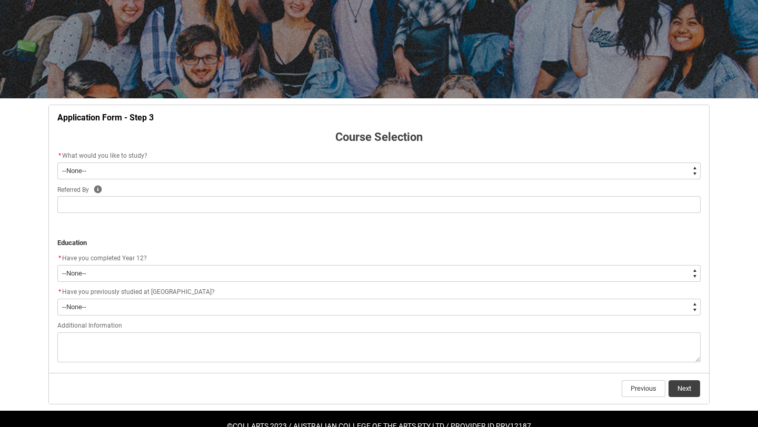
click at [264, 167] on select "--None-- Diploma Bachelor Post Graduate" at bounding box center [378, 171] width 643 height 17
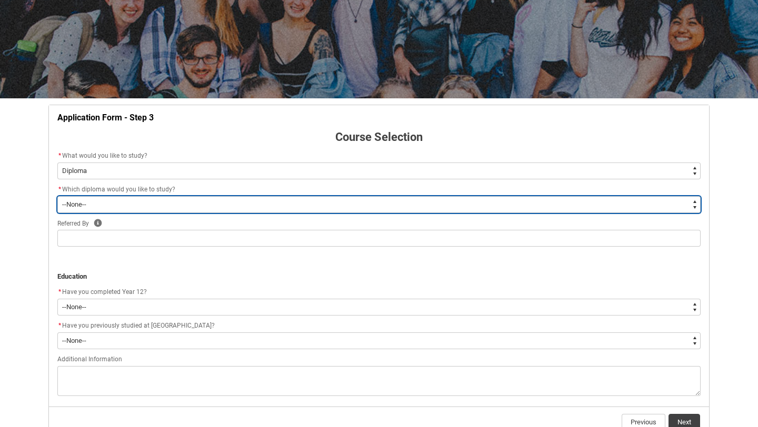
click at [113, 202] on select "--None-- Diploma of 2D Animation Diploma of Applied Business (Entertainment Man…" at bounding box center [378, 204] width 643 height 17
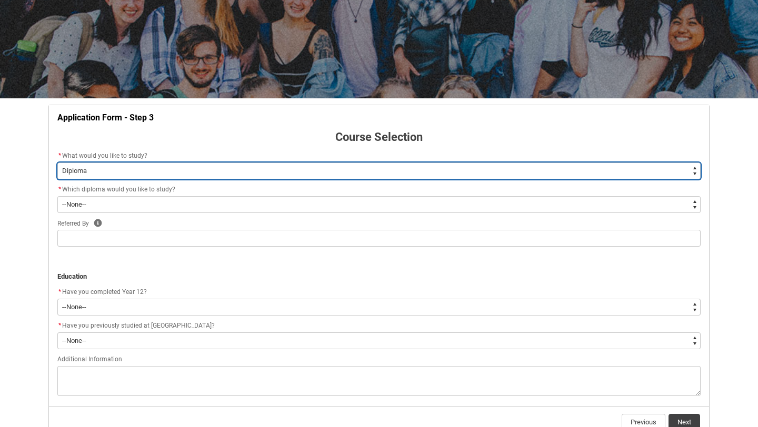
click at [129, 172] on select "--None-- Diploma Bachelor Post Graduate" at bounding box center [378, 171] width 643 height 17
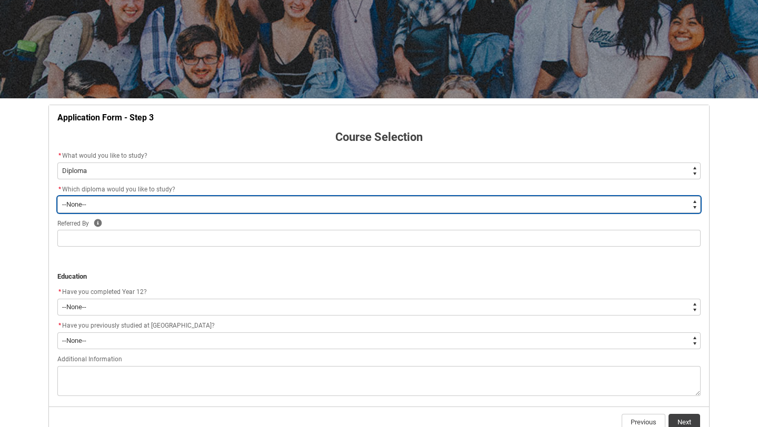
click at [82, 207] on select "--None-- Diploma of 2D Animation Diploma of Applied Business (Entertainment Man…" at bounding box center [378, 204] width 643 height 17
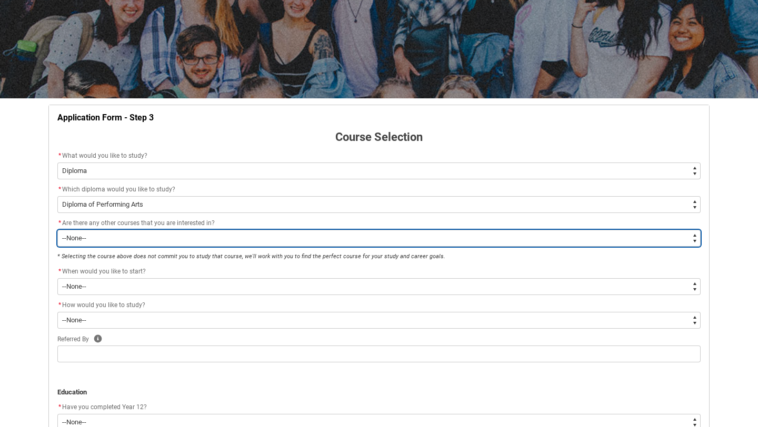
click at [162, 240] on select "--None-- Yes No" at bounding box center [378, 238] width 643 height 17
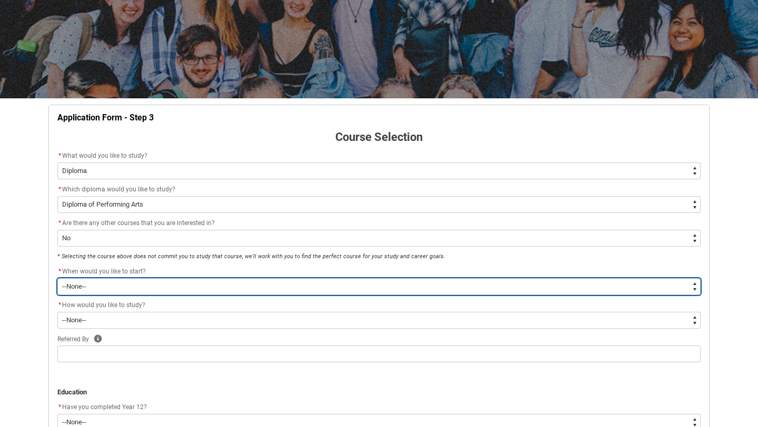
click at [119, 290] on select "--None-- Trimester 1 2026, starting February 2026 Trimester 3 2025, starting Se…" at bounding box center [378, 286] width 643 height 17
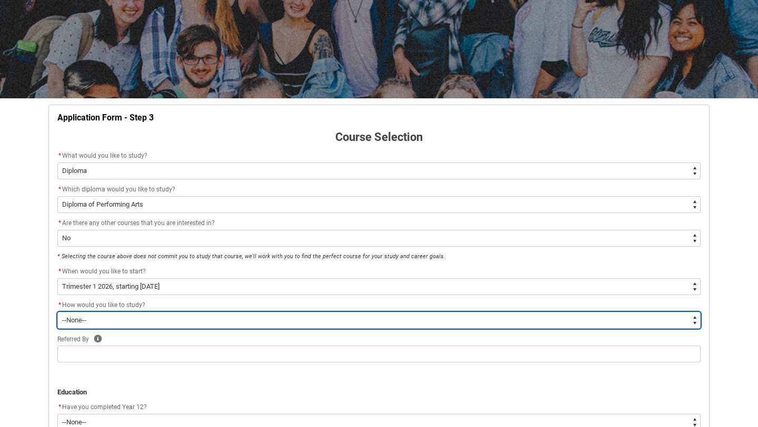
click at [123, 317] on select "--None-- On-campus" at bounding box center [378, 320] width 643 height 17
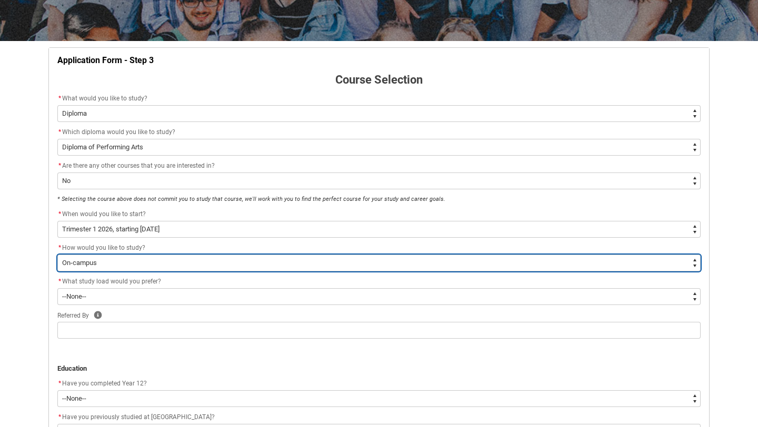
scroll to position [168, 0]
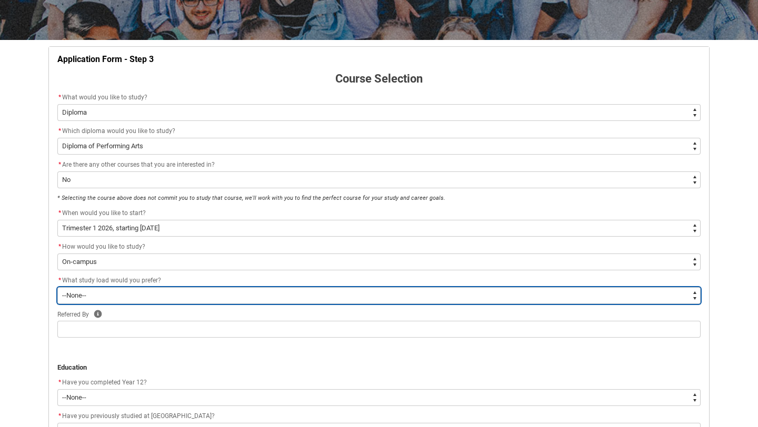
click at [146, 295] on select "--None-- Full-time Part-time" at bounding box center [378, 295] width 643 height 17
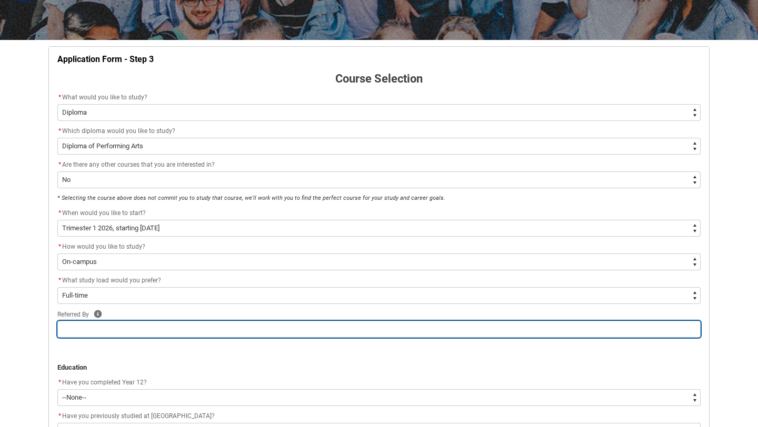
click at [119, 325] on input "REDU_Application_Form_for_Applicant flow" at bounding box center [378, 329] width 643 height 17
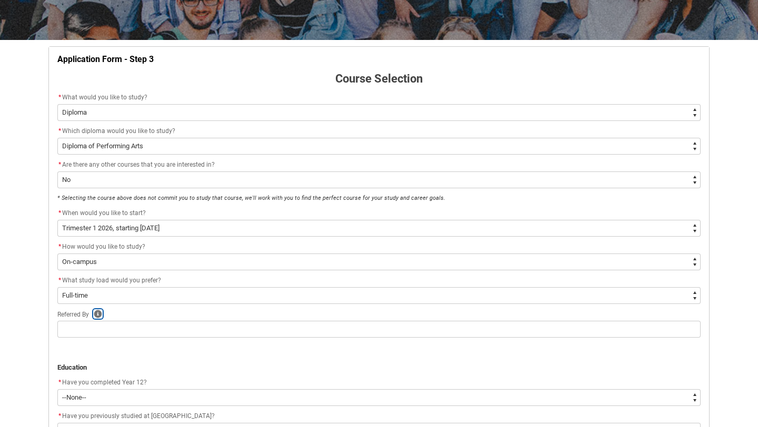
click at [97, 311] on icon "REDU_Application_Form_for_Applicant flow" at bounding box center [98, 314] width 8 height 8
click at [135, 312] on div "Referred By Help Close Please include the name of the Collarts Staff Member or …" at bounding box center [378, 314] width 643 height 13
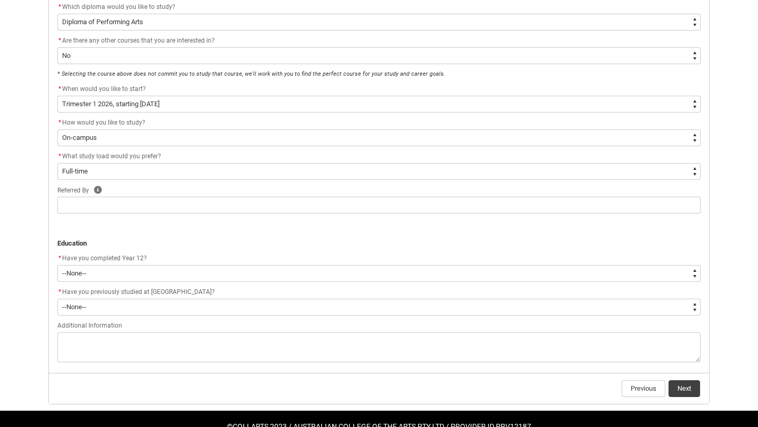
scroll to position [305, 0]
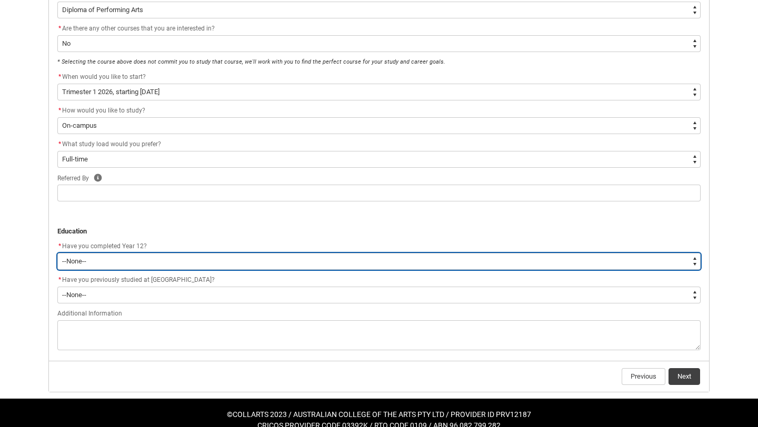
click at [108, 254] on select "--None-- Yes No Other" at bounding box center [378, 261] width 643 height 17
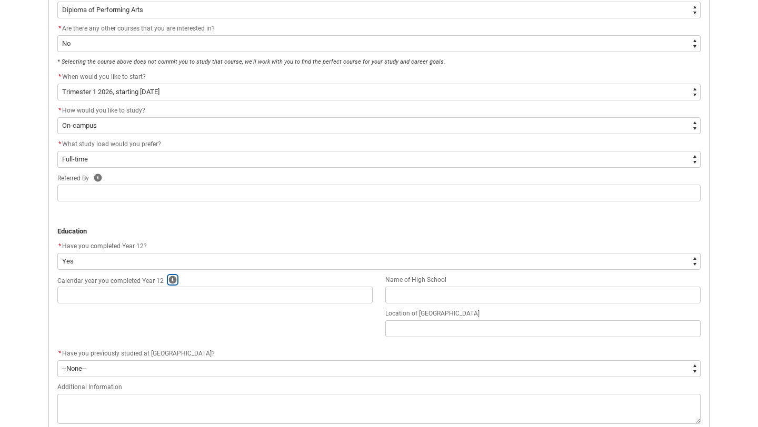
click at [169, 279] on icon "REDU_Application_Form_for_Applicant flow" at bounding box center [173, 280] width 8 height 8
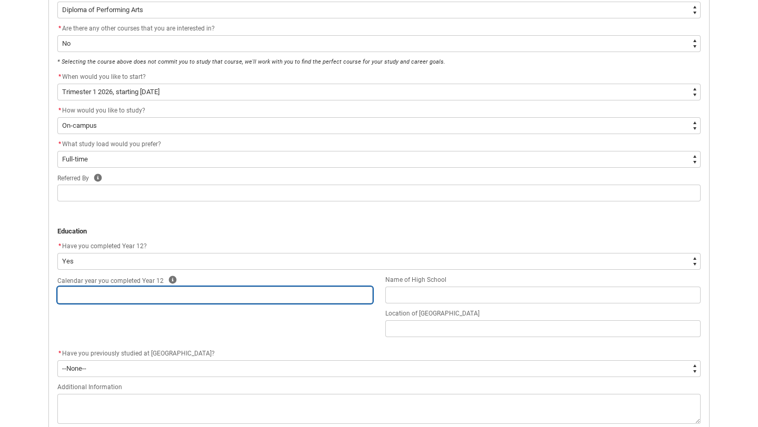
click at [133, 295] on input "REDU_Application_Form_for_Applicant flow" at bounding box center [214, 295] width 315 height 17
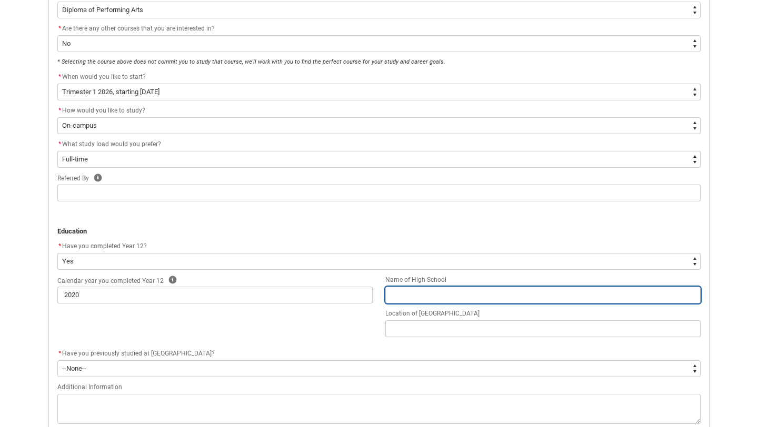
click at [423, 291] on input "REDU_Application_Form_for_Applicant flow" at bounding box center [542, 295] width 315 height 17
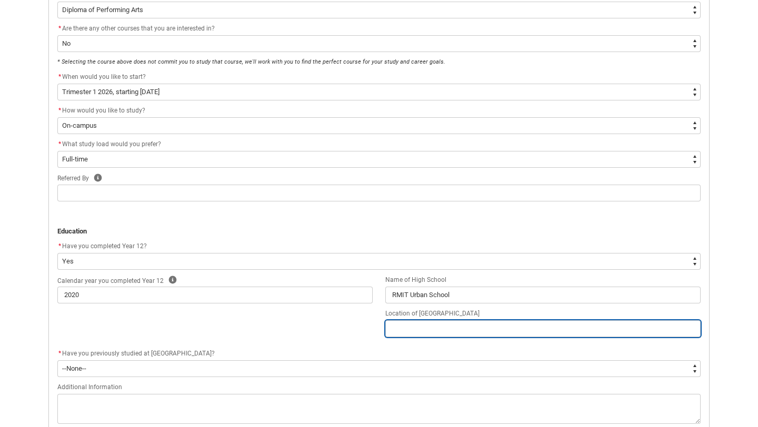
click at [412, 326] on input "REDU_Application_Form_for_Applicant flow" at bounding box center [542, 328] width 315 height 17
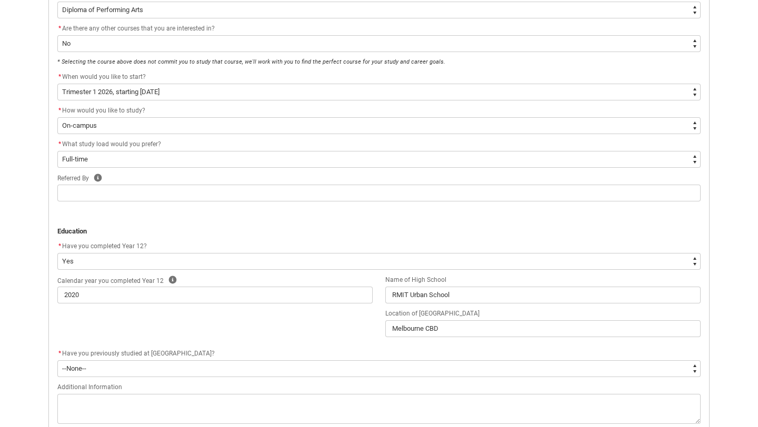
click at [353, 318] on div "Calendar year you completed Year 12 Help 2020 Name of High School RMIT Urban Sc…" at bounding box center [379, 311] width 656 height 74
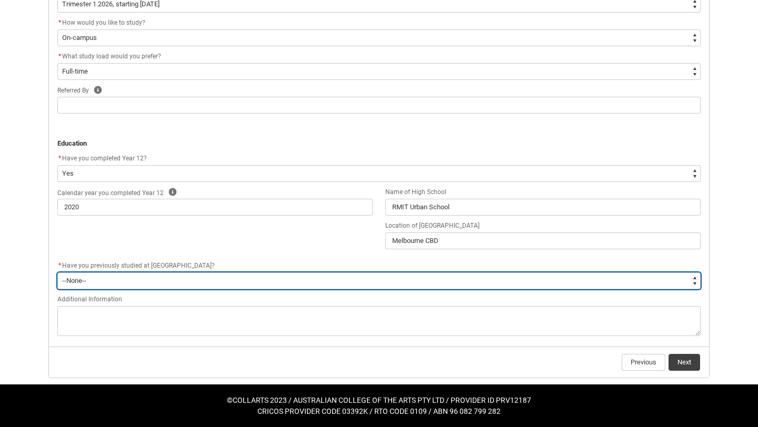
click at [128, 283] on select "--None-- Yes No" at bounding box center [378, 281] width 643 height 17
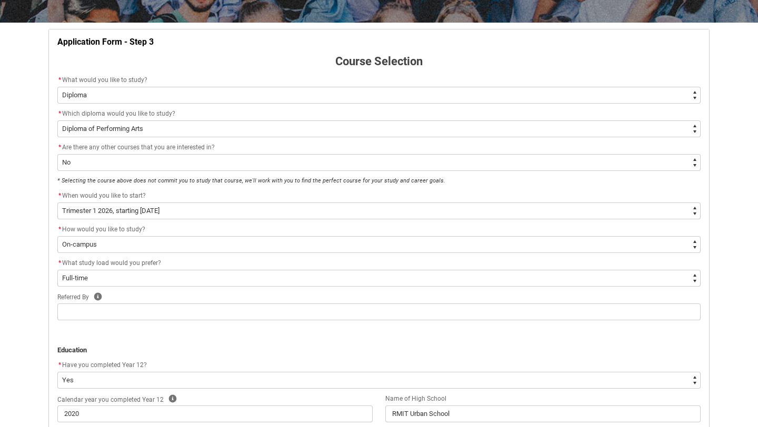
scroll to position [184, 0]
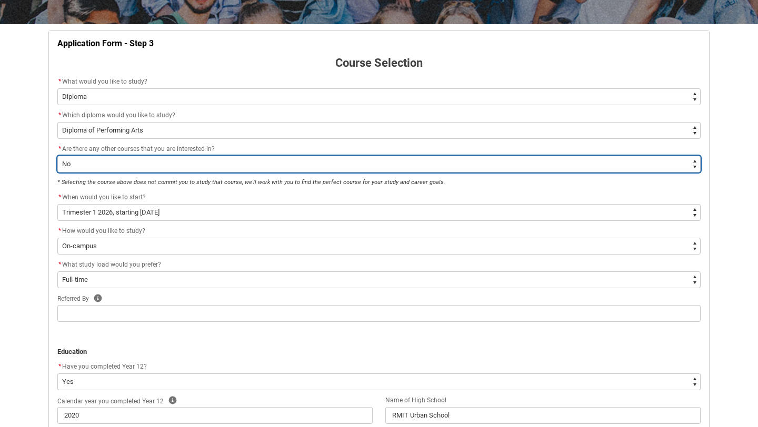
click at [101, 162] on select "--None-- Yes No" at bounding box center [378, 164] width 643 height 17
click at [88, 160] on select "--None-- Yes No" at bounding box center [378, 164] width 643 height 17
click at [85, 163] on select "--None-- Yes No" at bounding box center [378, 164] width 643 height 17
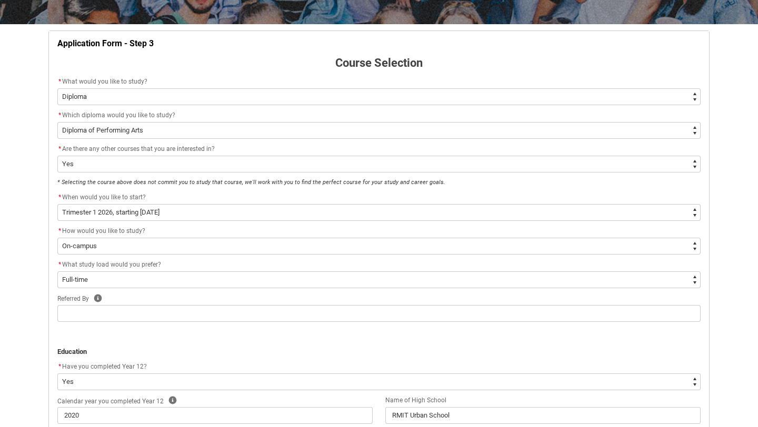
click at [35, 161] on div "Skip to Main Content Collarts Education Community Home New Enrolment Applicatio…" at bounding box center [379, 226] width 758 height 820
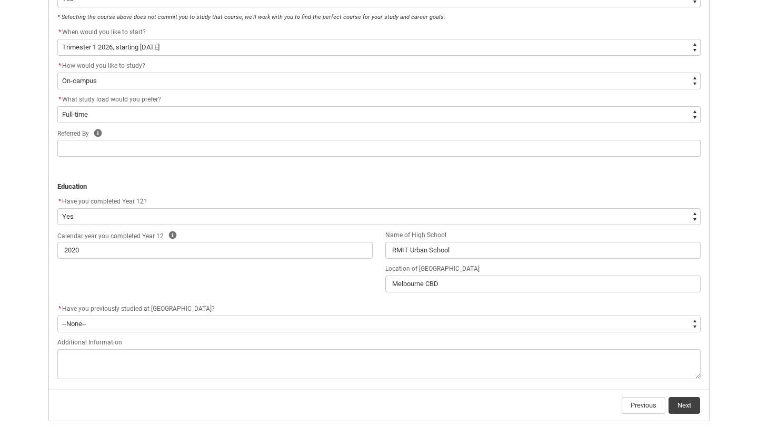
scroll to position [393, 0]
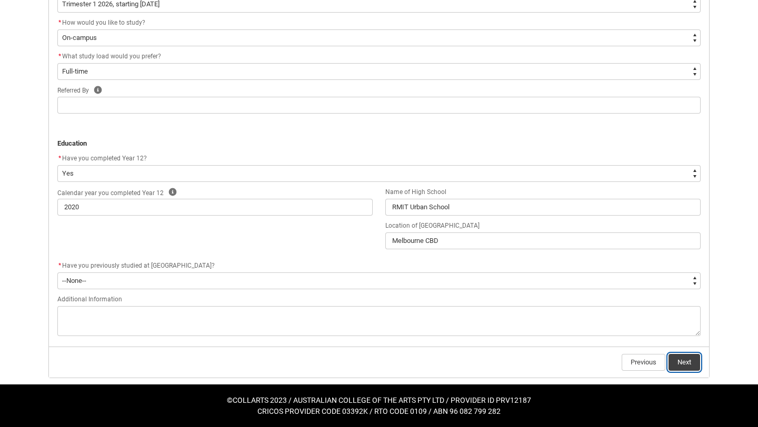
click at [684, 363] on button "Next" at bounding box center [684, 362] width 32 height 17
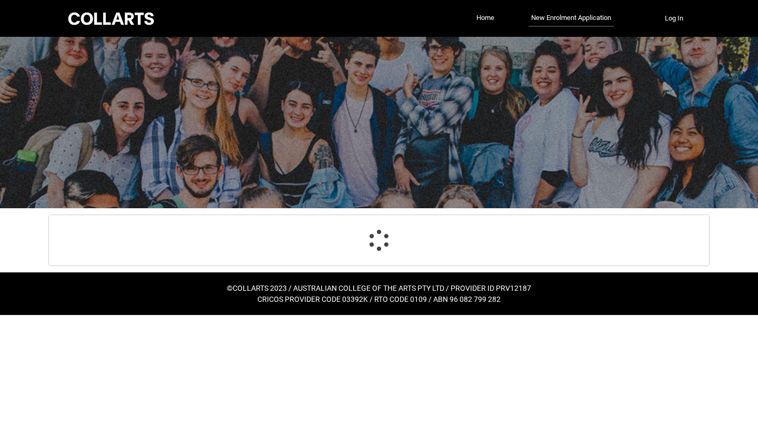
scroll to position [0, 0]
